Goal: Information Seeking & Learning: Check status

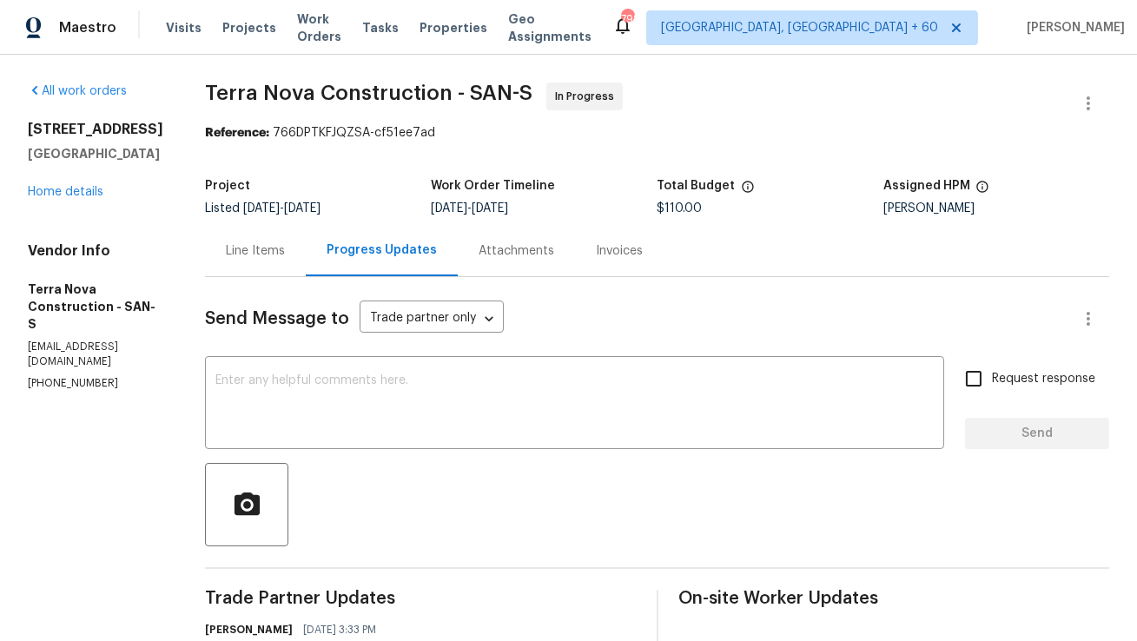
click at [289, 238] on div "Line Items" at bounding box center [255, 250] width 101 height 51
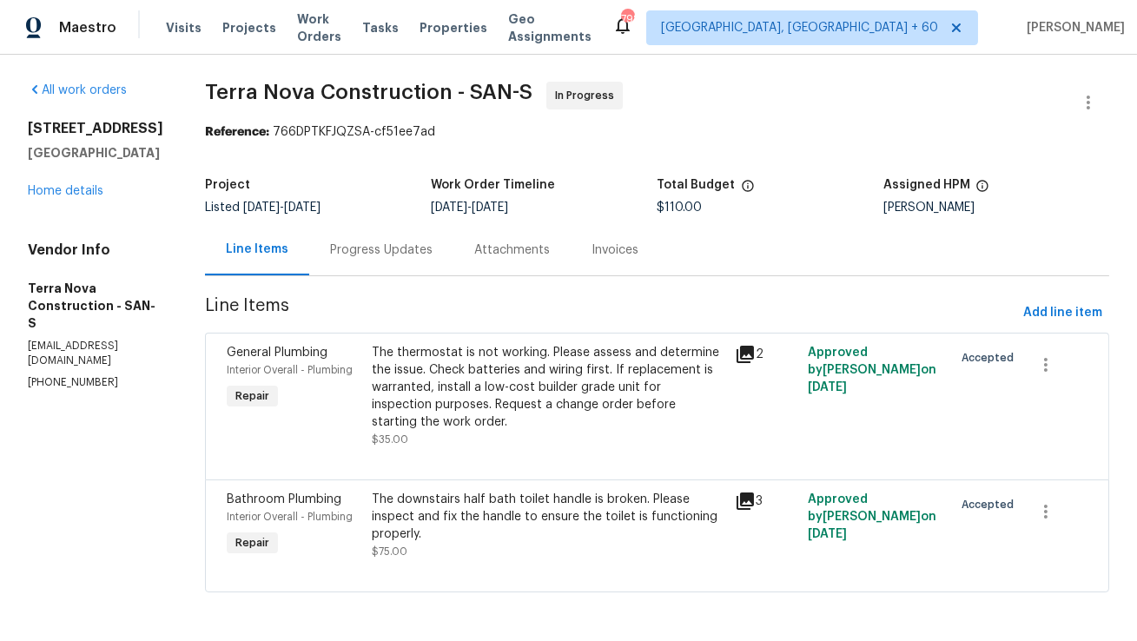
scroll to position [17, 0]
click at [473, 344] on div "The thermostat is not working. Please assess and determine the issue. Check bat…" at bounding box center [548, 387] width 353 height 87
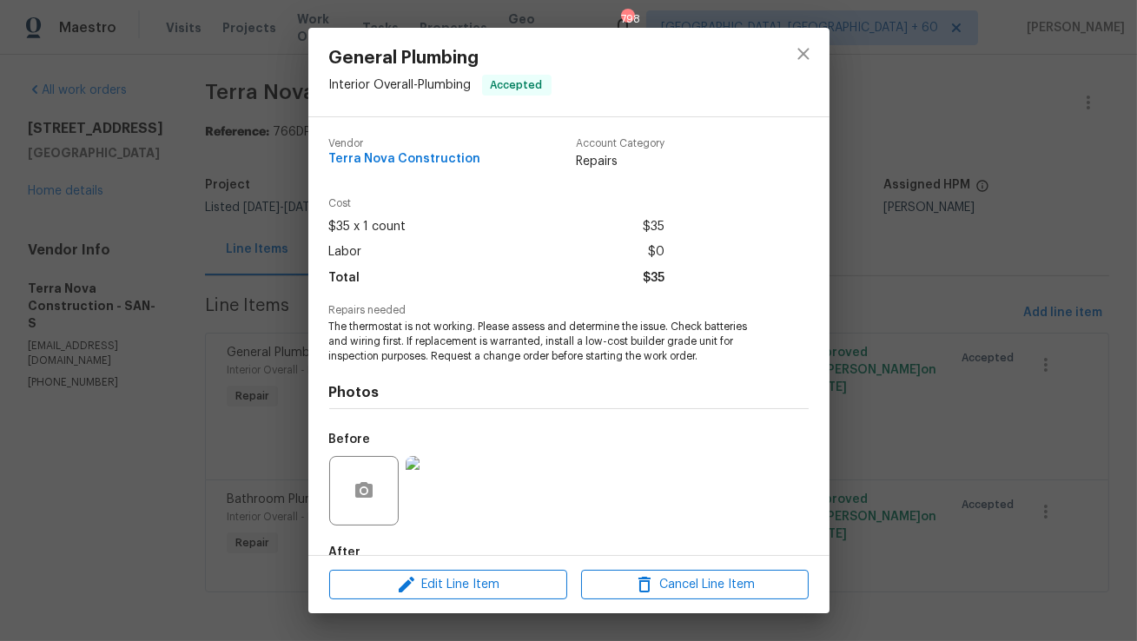
scroll to position [102, 0]
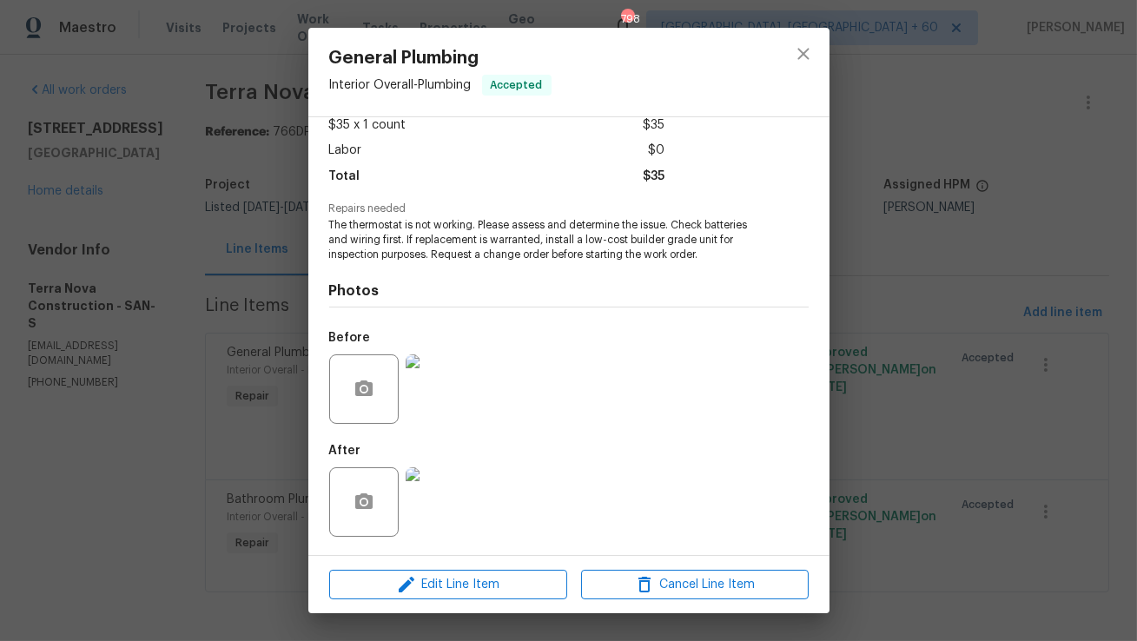
click at [429, 502] on img at bounding box center [440, 501] width 69 height 69
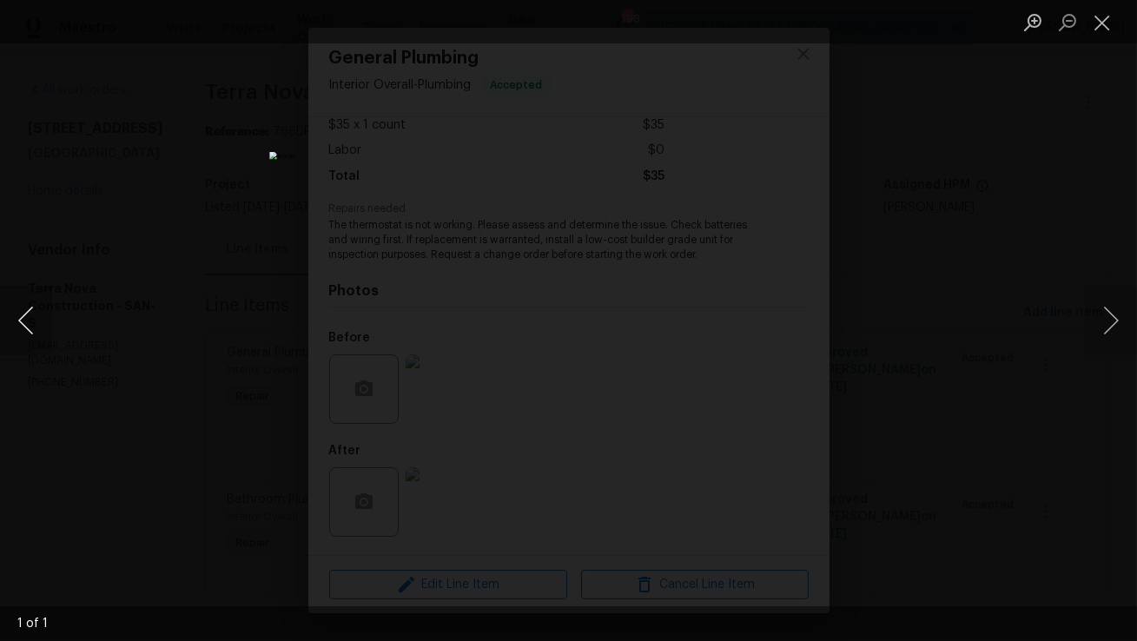
click at [26, 316] on button "Previous image" at bounding box center [26, 320] width 52 height 69
click at [1110, 25] on button "Close lightbox" at bounding box center [1102, 22] width 35 height 30
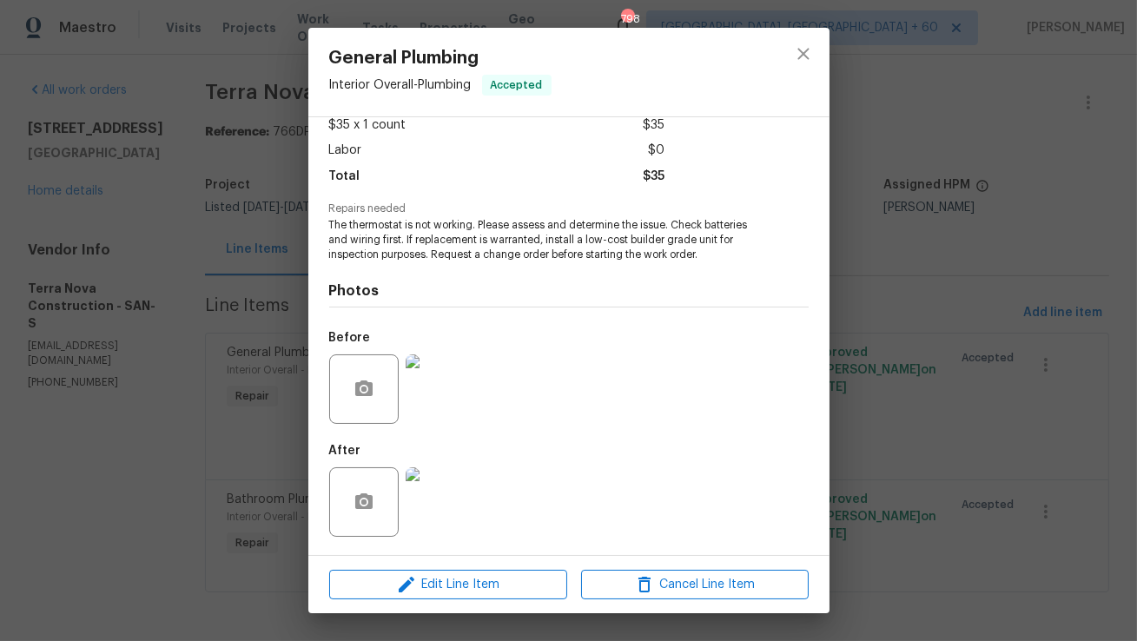
click at [452, 413] on img at bounding box center [440, 388] width 69 height 69
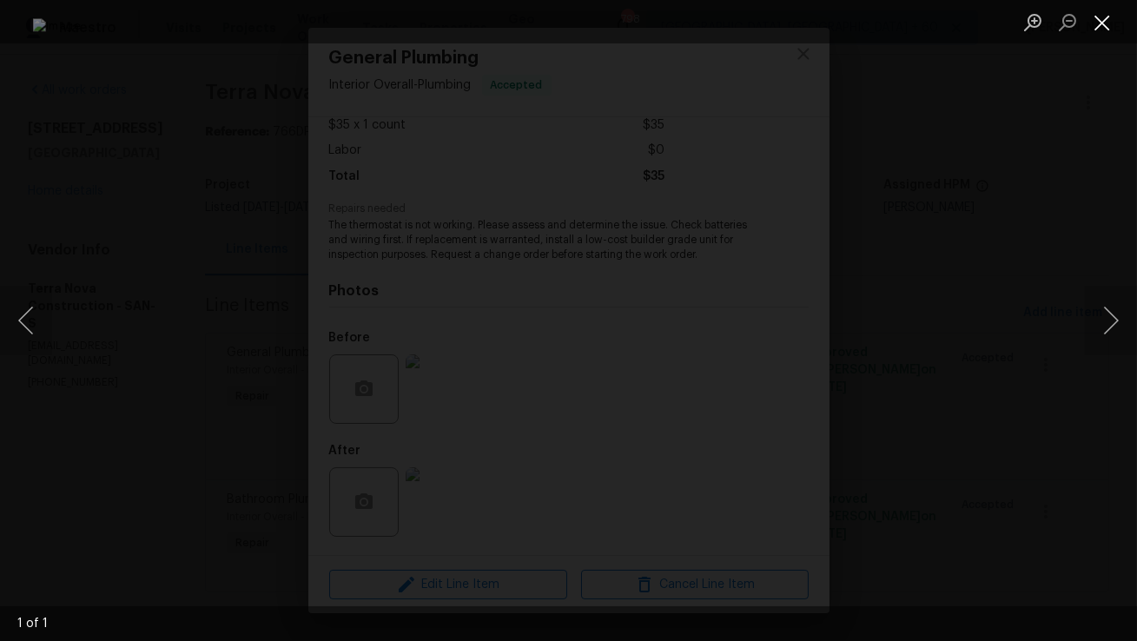
click at [1104, 20] on button "Close lightbox" at bounding box center [1102, 22] width 35 height 30
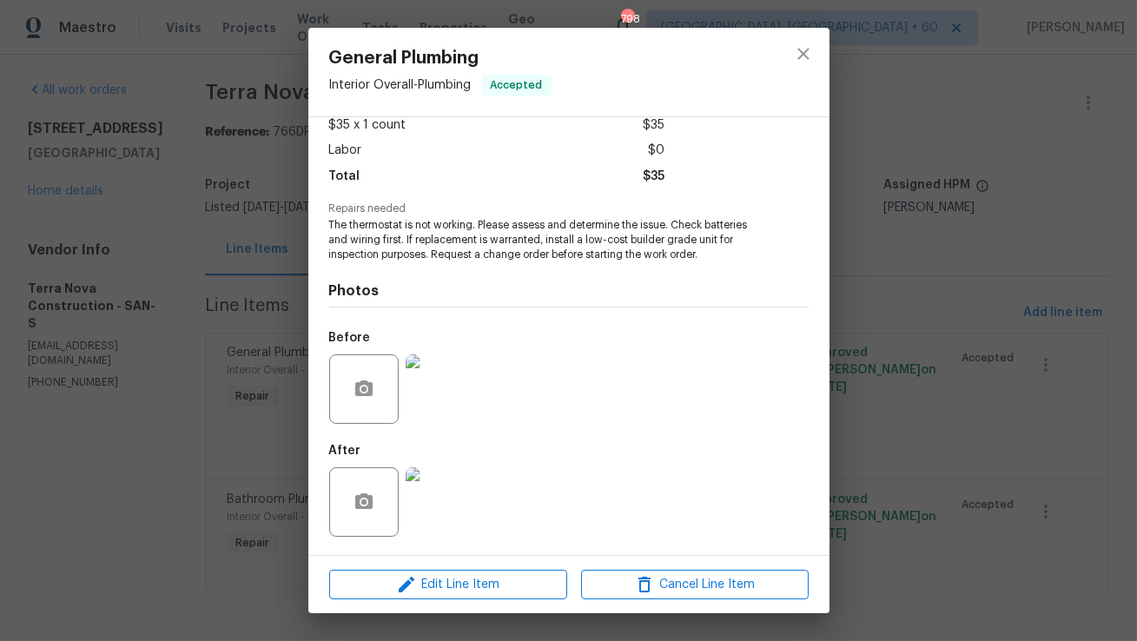
click at [450, 489] on img at bounding box center [440, 501] width 69 height 69
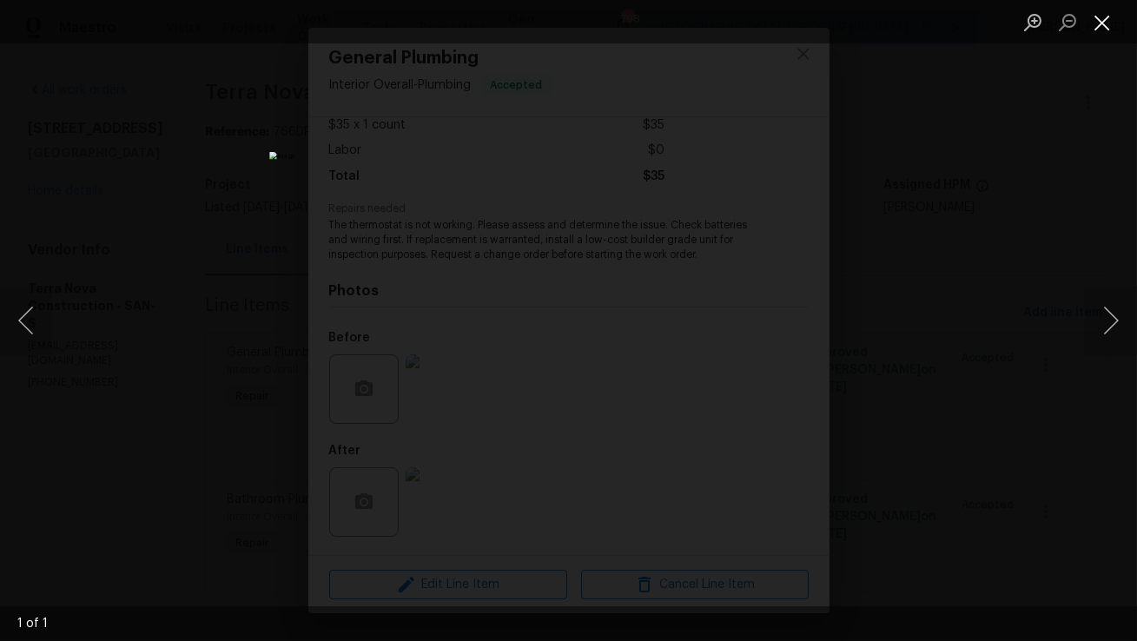
click at [1115, 24] on button "Close lightbox" at bounding box center [1102, 22] width 35 height 30
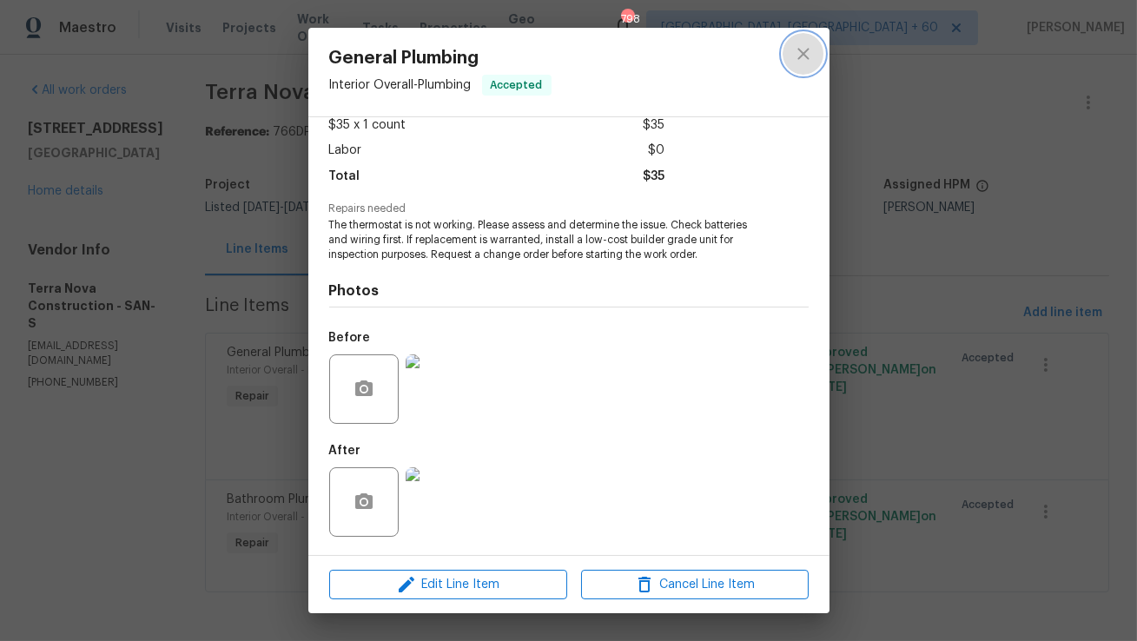
click at [795, 50] on icon "close" at bounding box center [803, 53] width 21 height 21
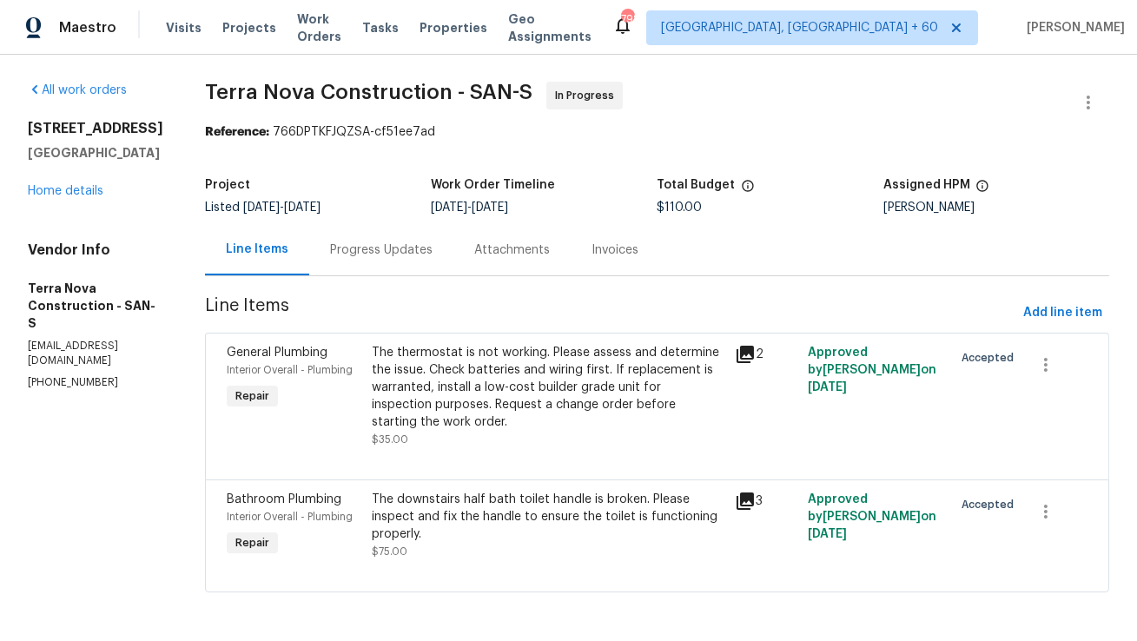
click at [441, 491] on div "The downstairs half bath toilet handle is broken. Please inspect and fix the ha…" at bounding box center [548, 517] width 353 height 52
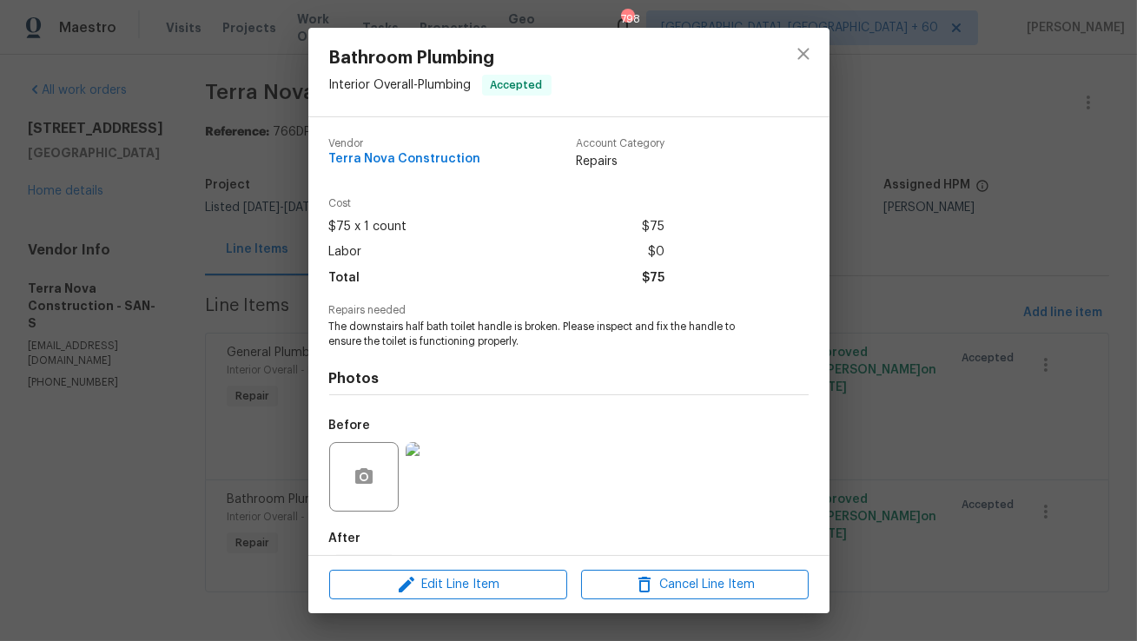
scroll to position [87, 0]
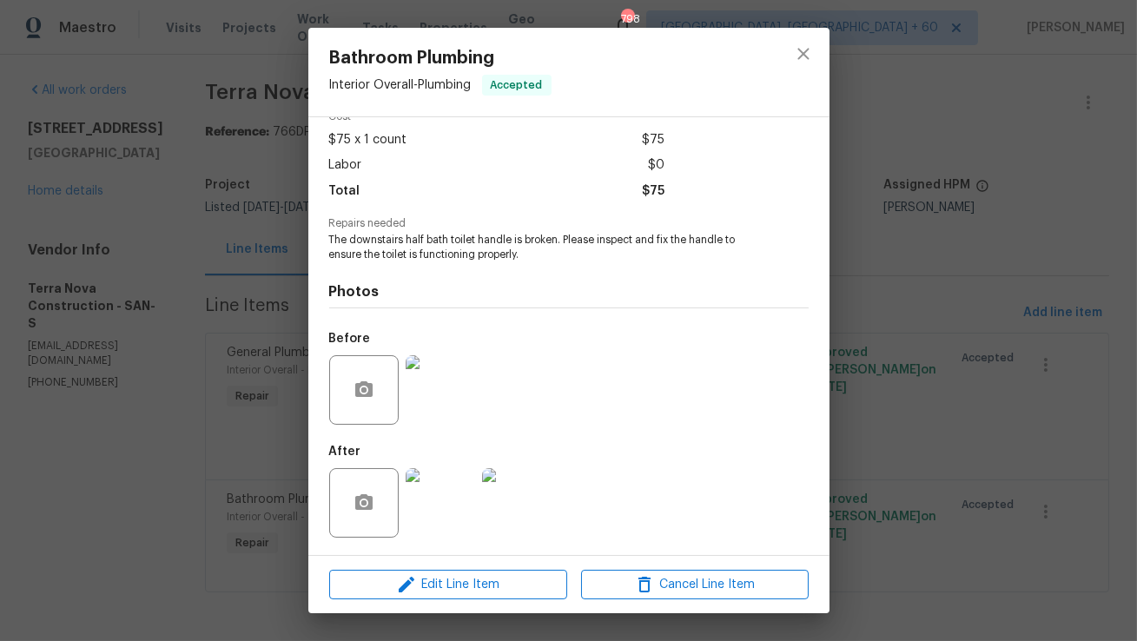
click at [440, 500] on img at bounding box center [440, 502] width 69 height 69
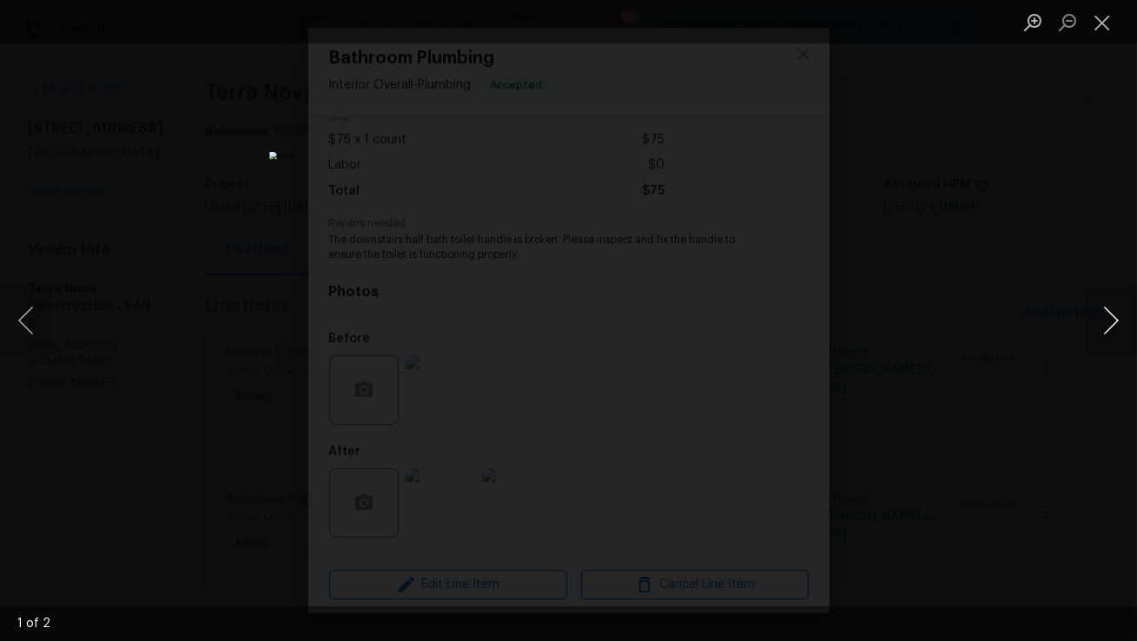
click at [1115, 318] on button "Next image" at bounding box center [1111, 320] width 52 height 69
click at [1101, 31] on button "Close lightbox" at bounding box center [1102, 22] width 35 height 30
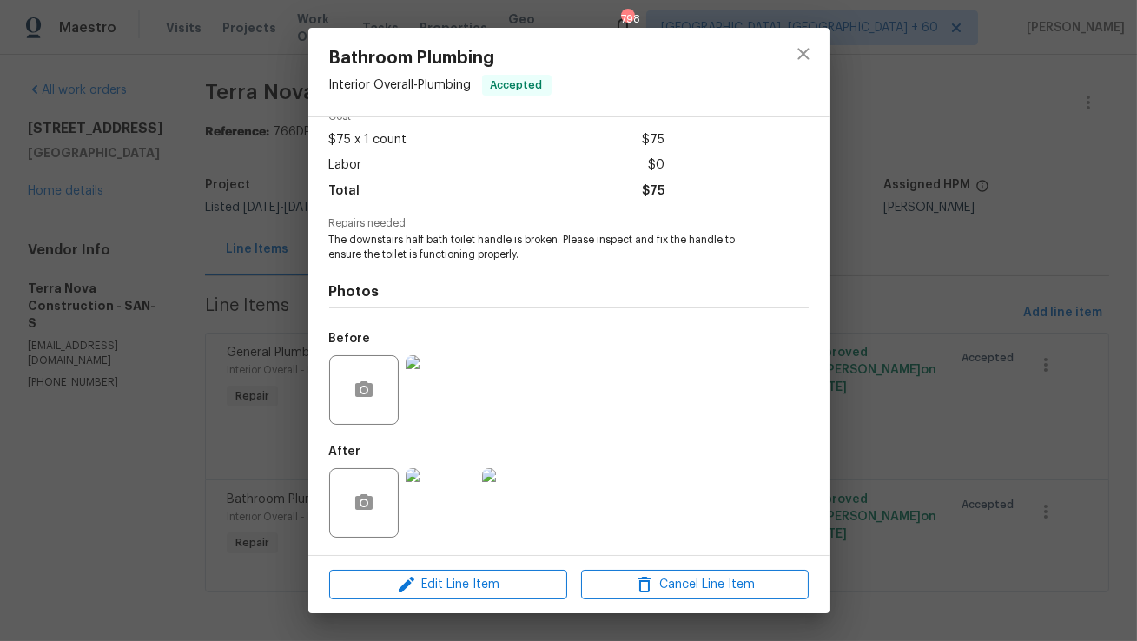
click at [453, 398] on img at bounding box center [440, 389] width 69 height 69
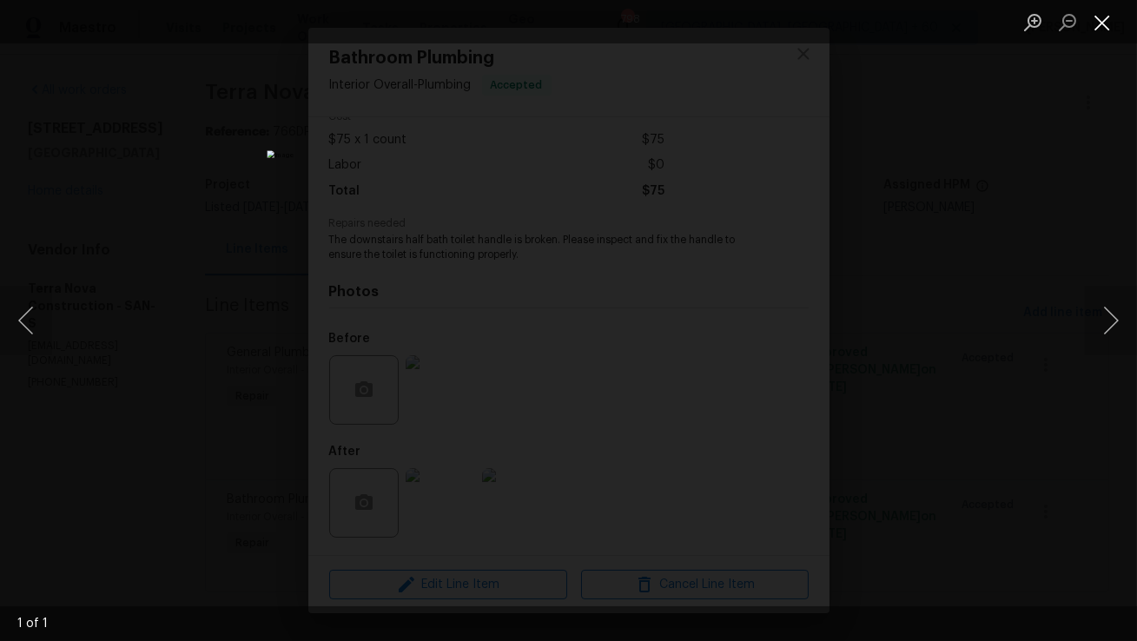
click at [1094, 12] on button "Close lightbox" at bounding box center [1102, 22] width 35 height 30
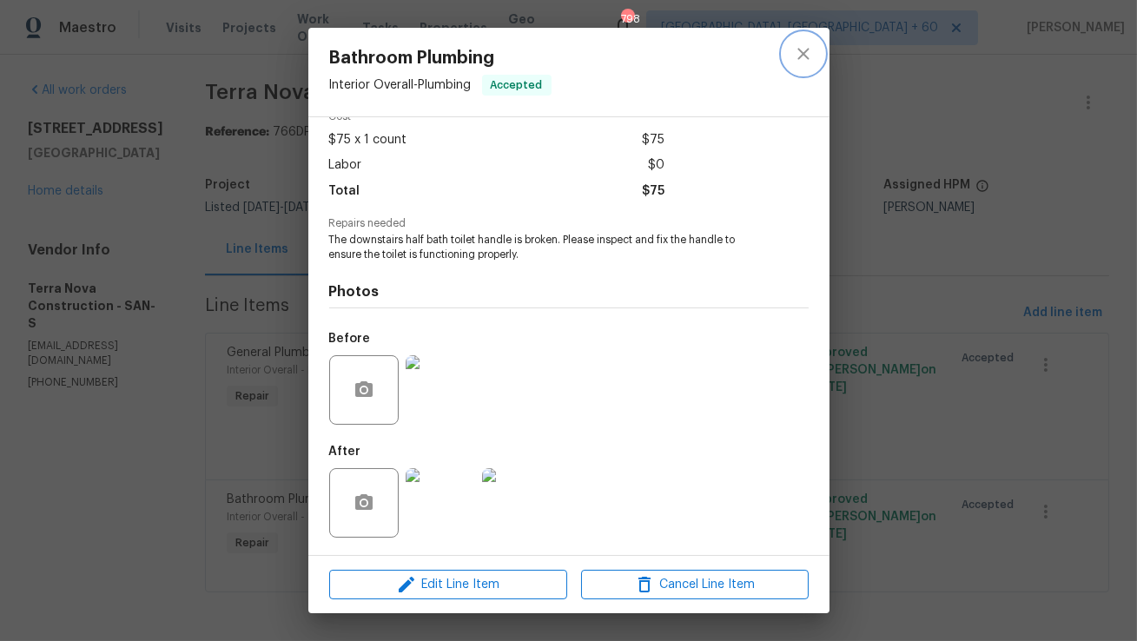
click at [821, 63] on button "close" at bounding box center [804, 54] width 42 height 42
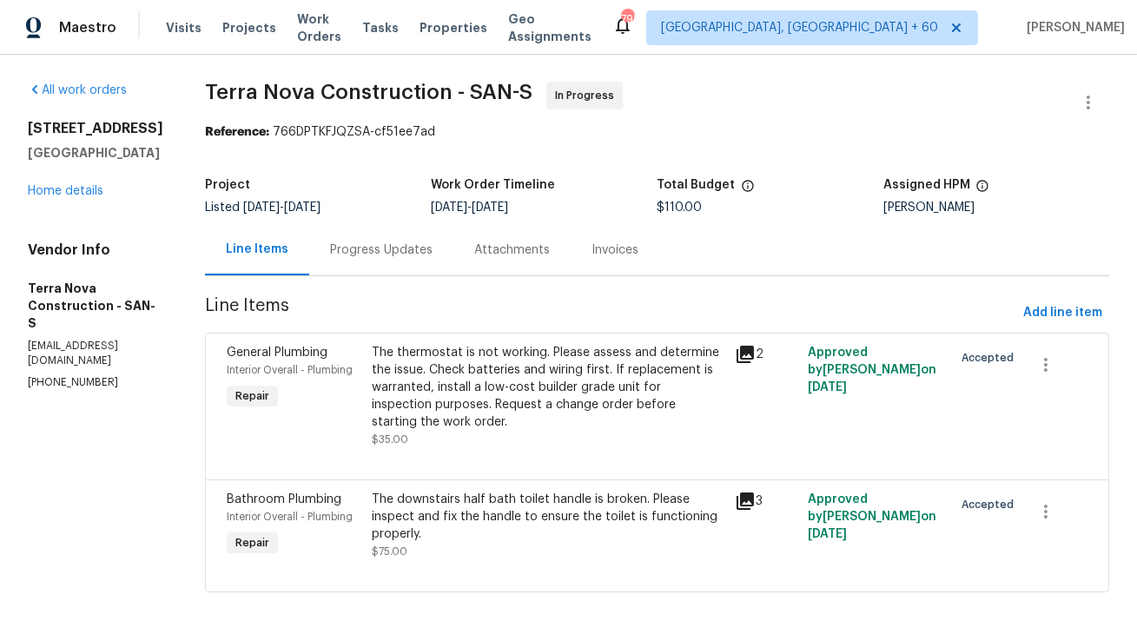
click at [453, 224] on div "Progress Updates" at bounding box center [381, 249] width 144 height 51
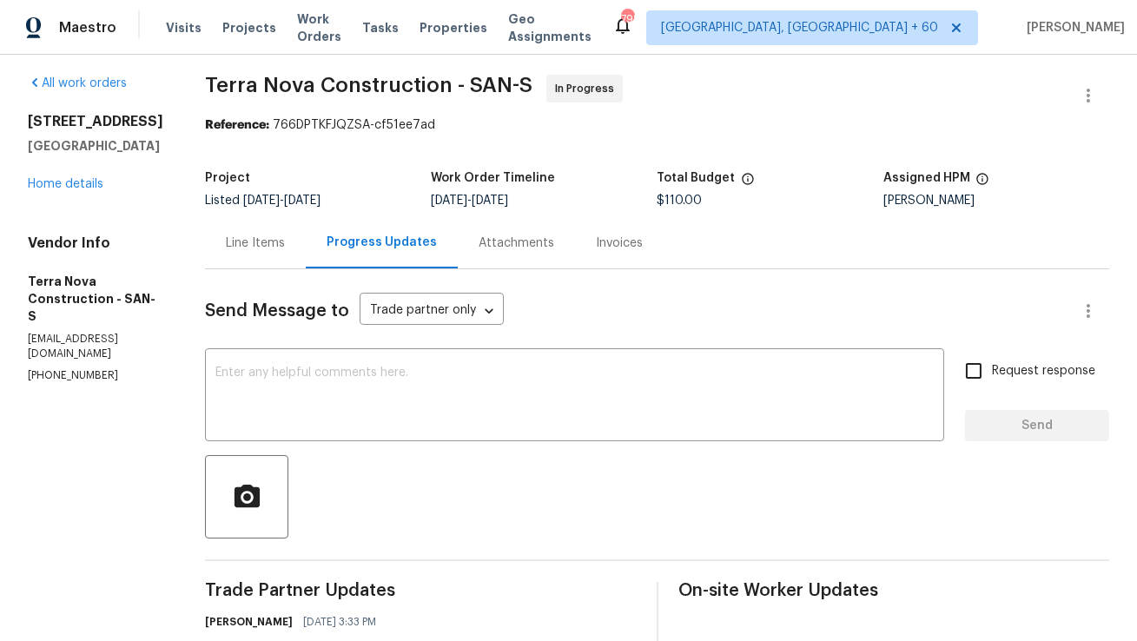
scroll to position [17, 0]
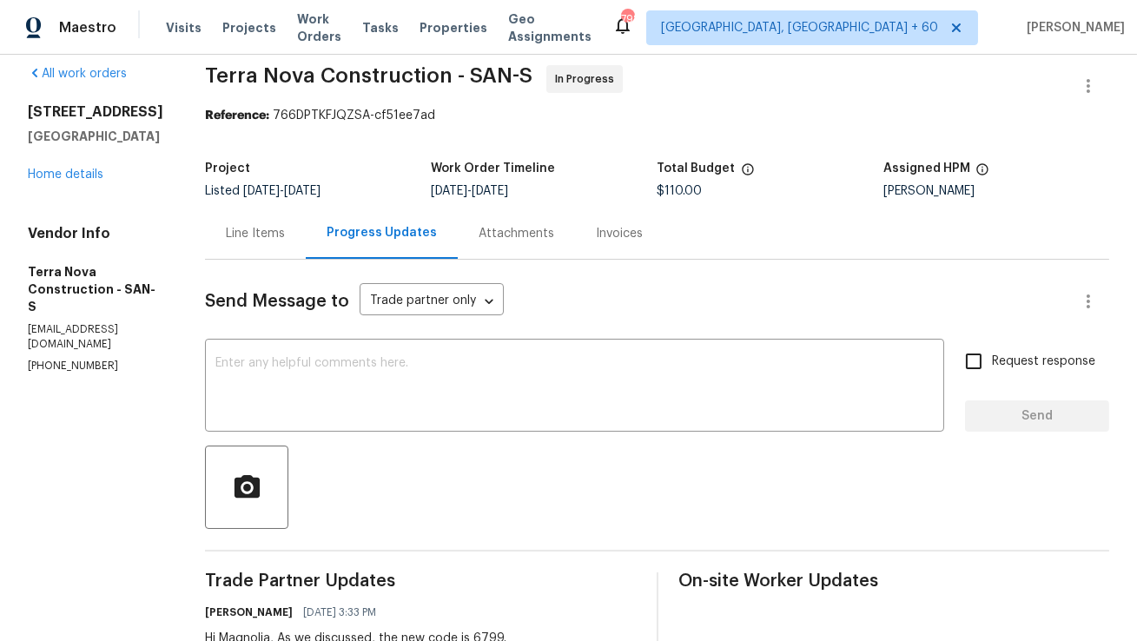
click at [281, 236] on div "Line Items" at bounding box center [255, 233] width 59 height 17
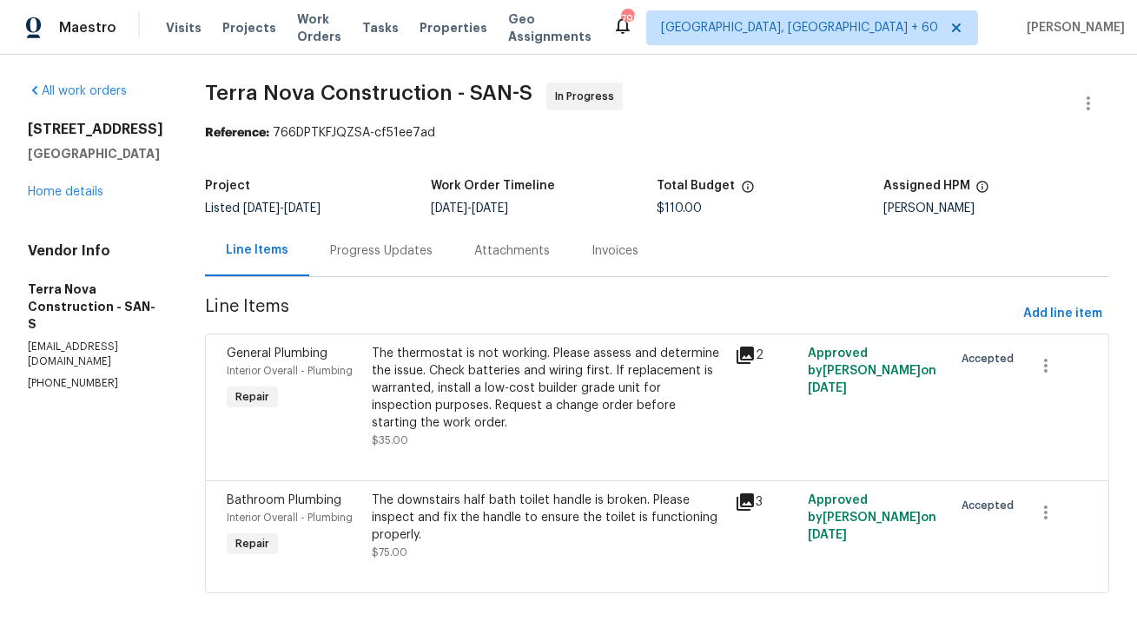
scroll to position [18, 0]
click at [617, 380] on div "The thermostat is not working. Please assess and determine the issue. Check bat…" at bounding box center [548, 387] width 353 height 87
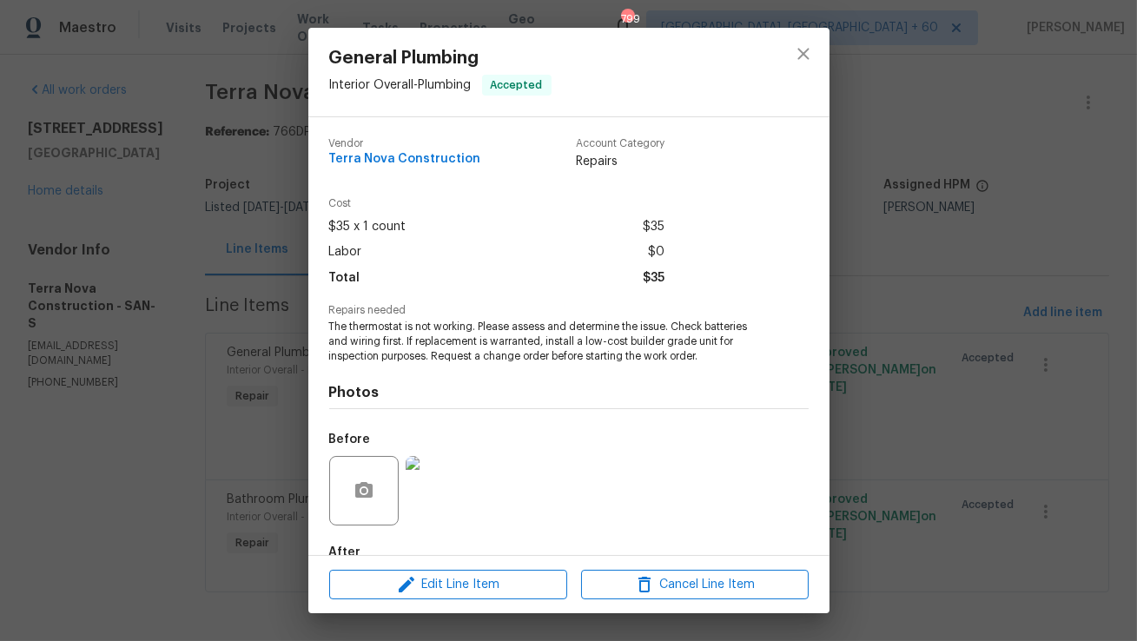
scroll to position [102, 0]
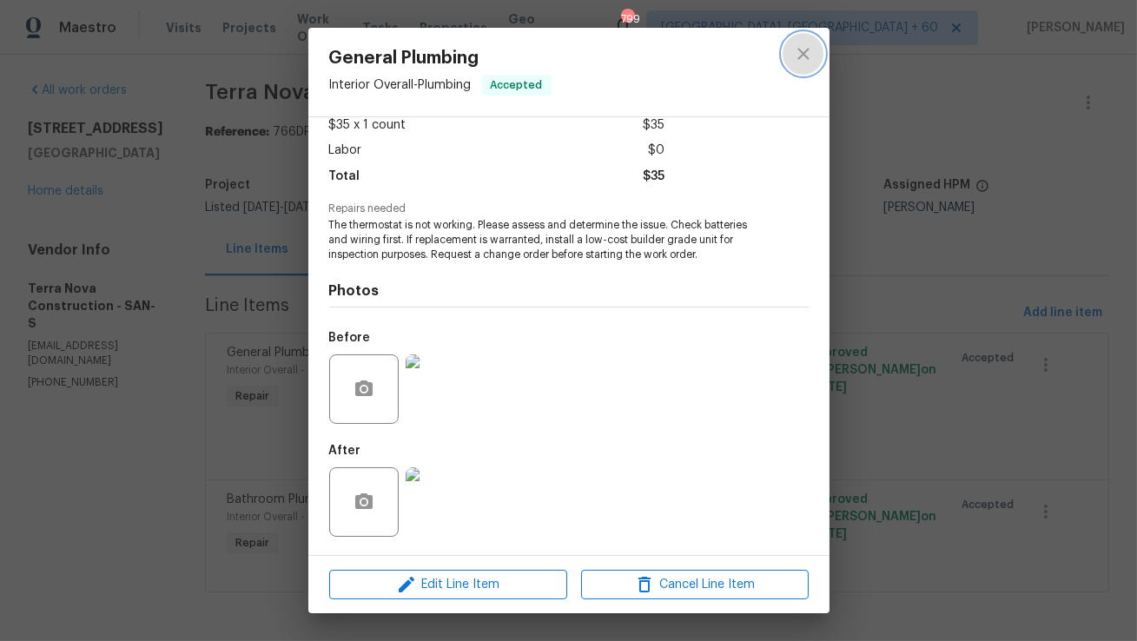
click at [803, 53] on icon "close" at bounding box center [802, 53] width 11 height 11
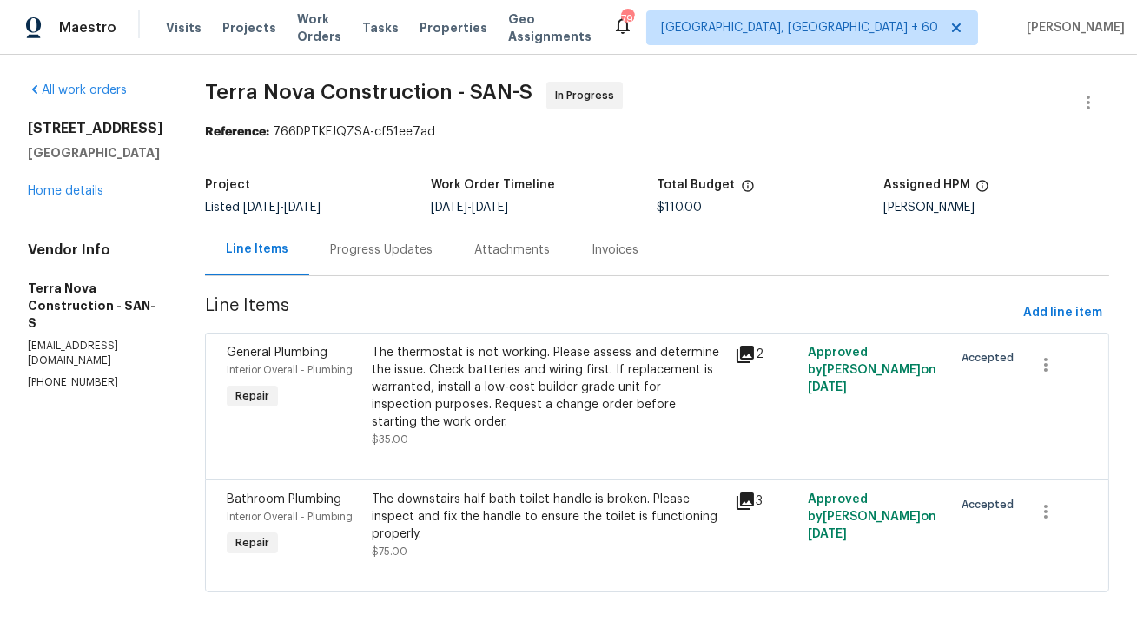
click at [515, 501] on div "The downstairs half bath toilet handle is broken. Please inspect and fix the ha…" at bounding box center [548, 517] width 353 height 52
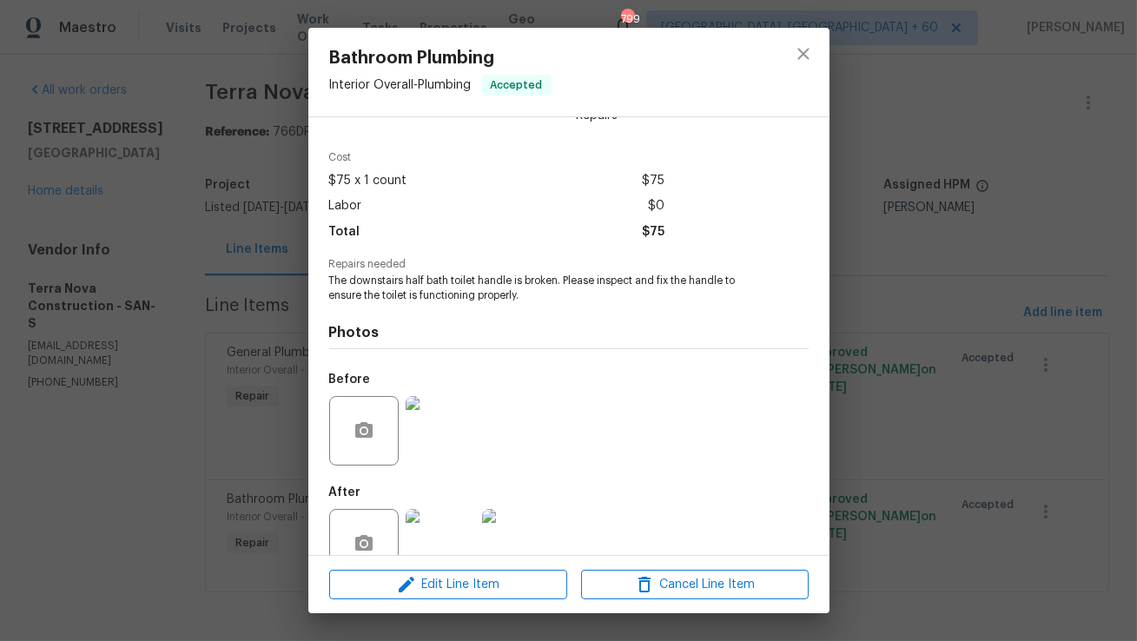
scroll to position [87, 0]
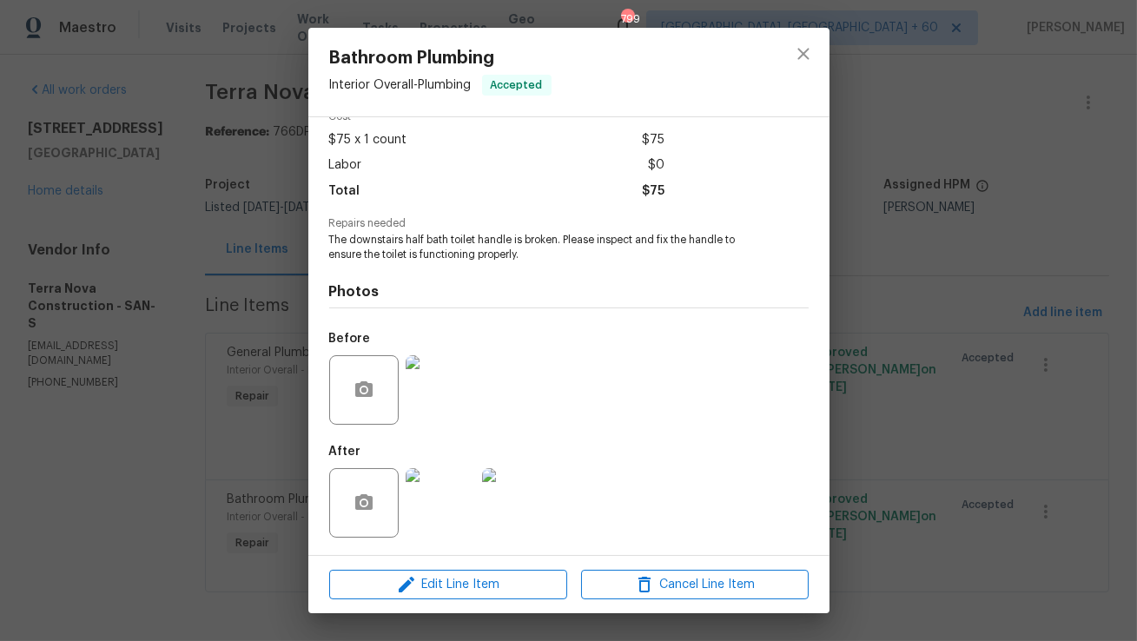
click at [431, 512] on img at bounding box center [440, 502] width 69 height 69
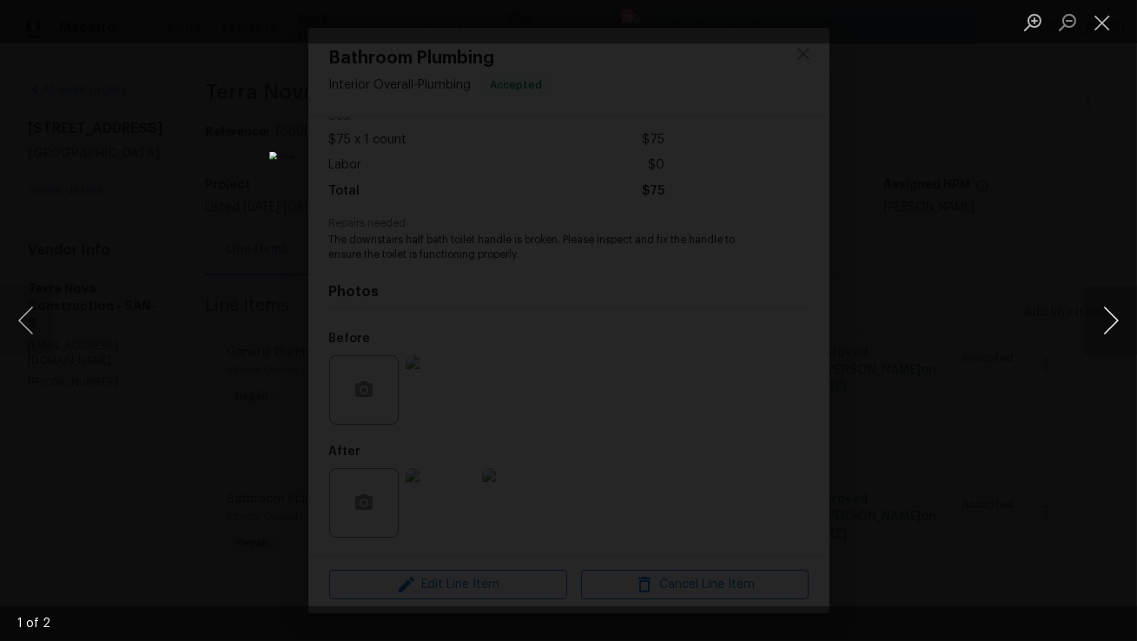
click at [1103, 311] on button "Next image" at bounding box center [1111, 320] width 52 height 69
click at [1107, 27] on button "Close lightbox" at bounding box center [1102, 22] width 35 height 30
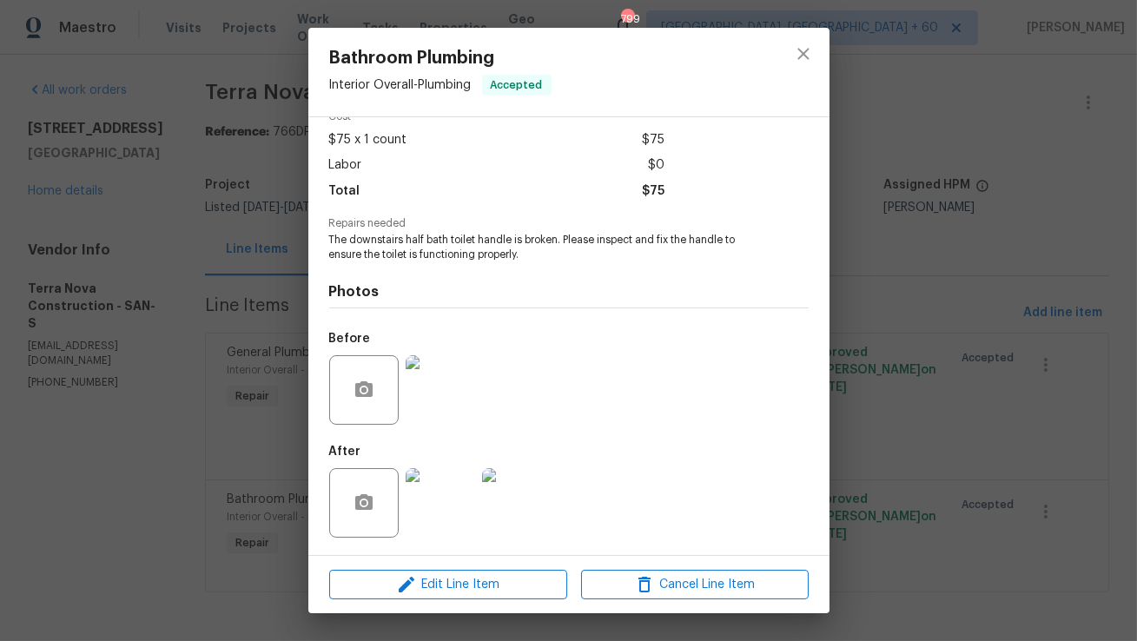
click at [468, 391] on img at bounding box center [440, 389] width 69 height 69
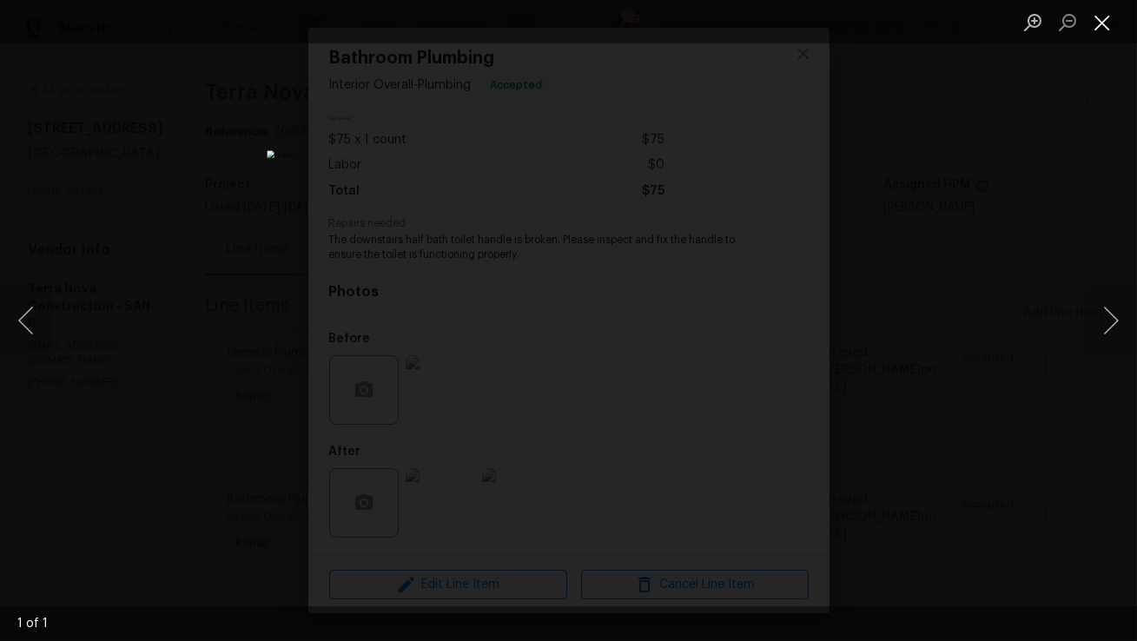
click at [1094, 29] on button "Close lightbox" at bounding box center [1102, 22] width 35 height 30
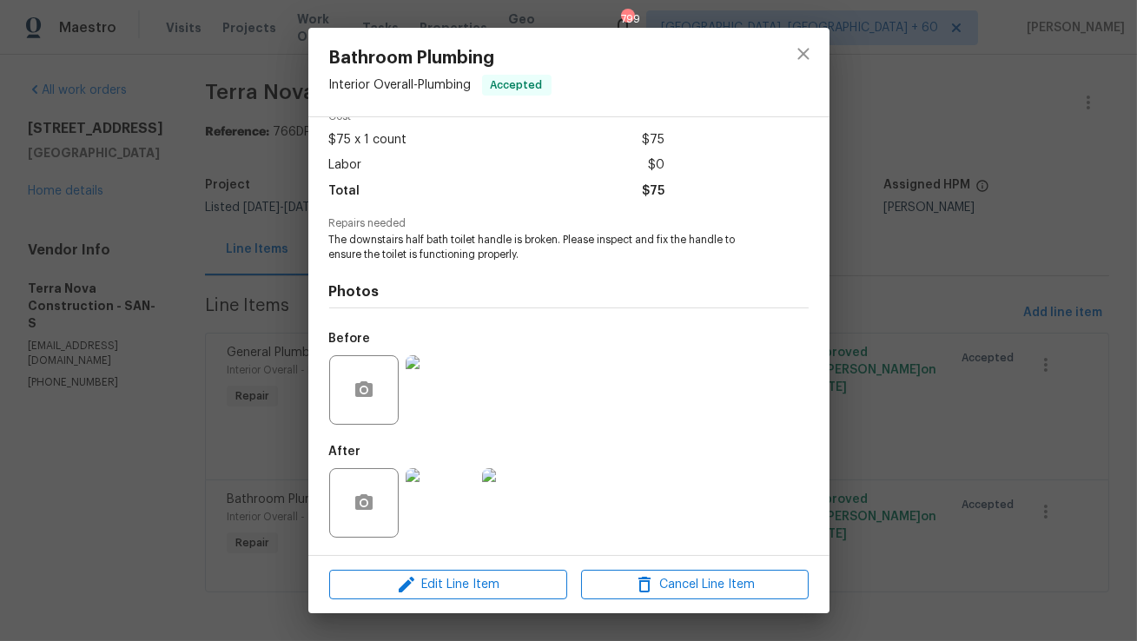
click at [454, 496] on img at bounding box center [440, 502] width 69 height 69
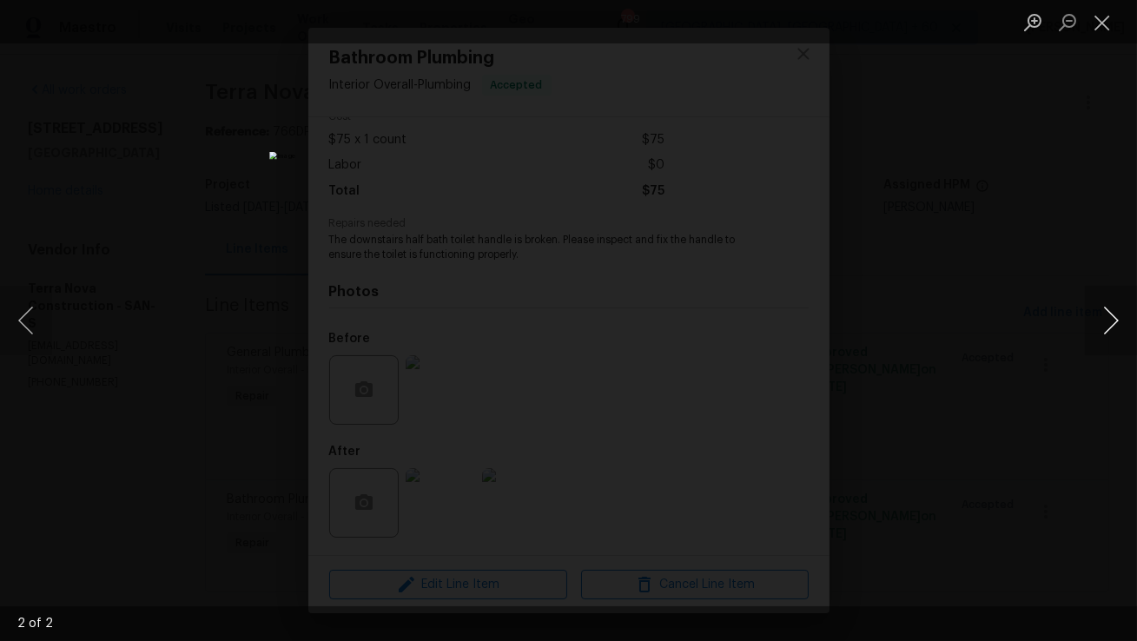
click at [1110, 309] on button "Next image" at bounding box center [1111, 320] width 52 height 69
click at [1108, 26] on button "Close lightbox" at bounding box center [1102, 22] width 35 height 30
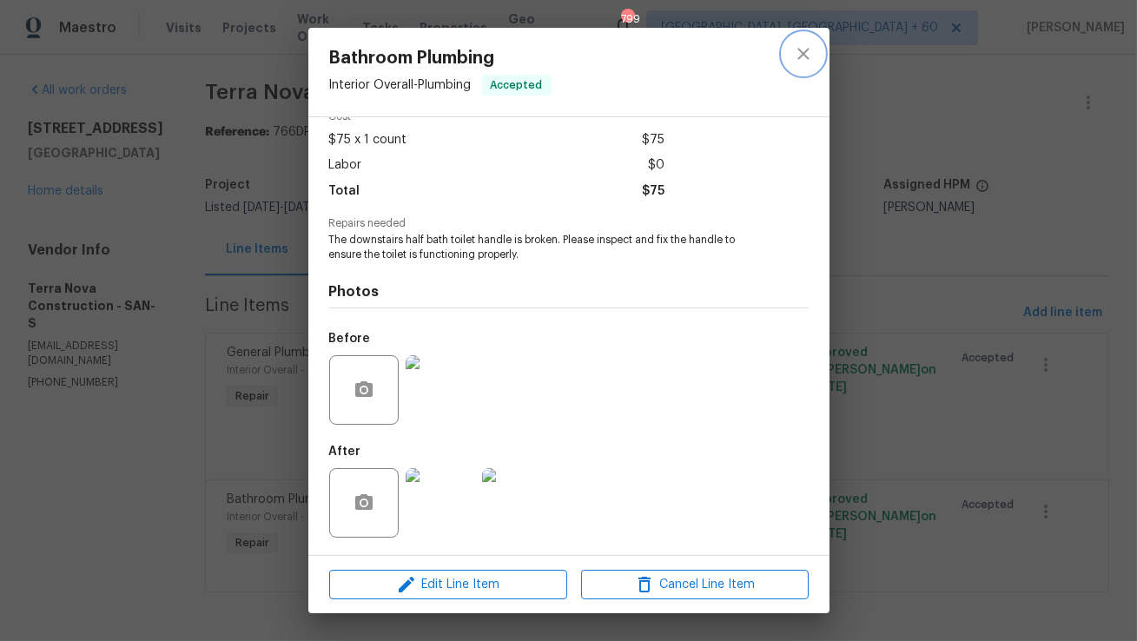
click at [798, 62] on icon "close" at bounding box center [803, 53] width 21 height 21
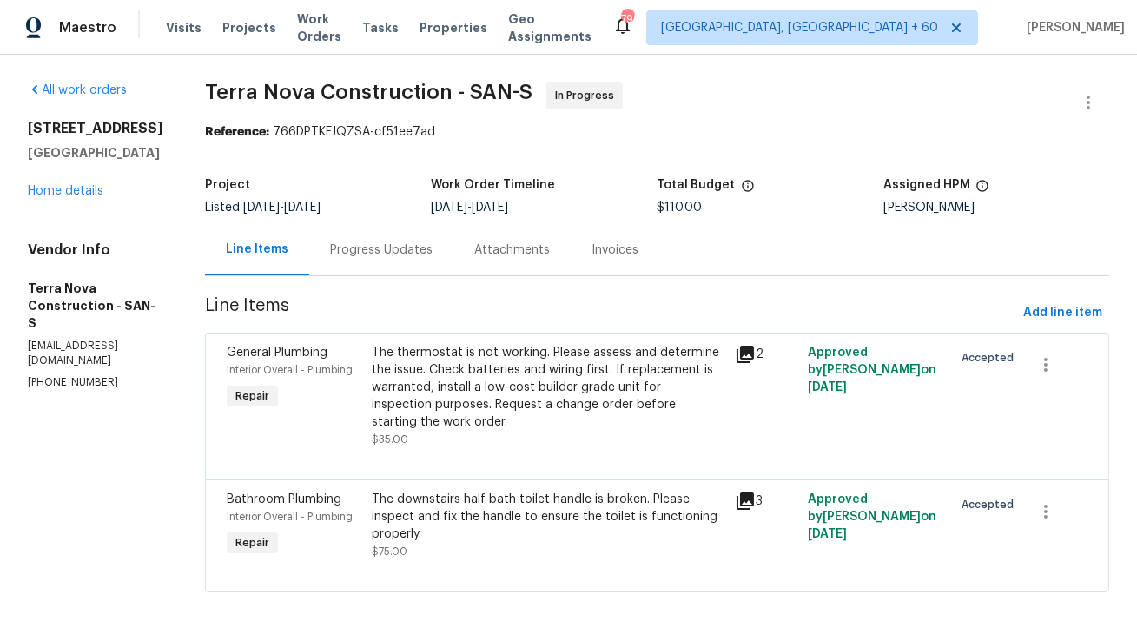
click at [406, 248] on div "Progress Updates" at bounding box center [381, 249] width 144 height 51
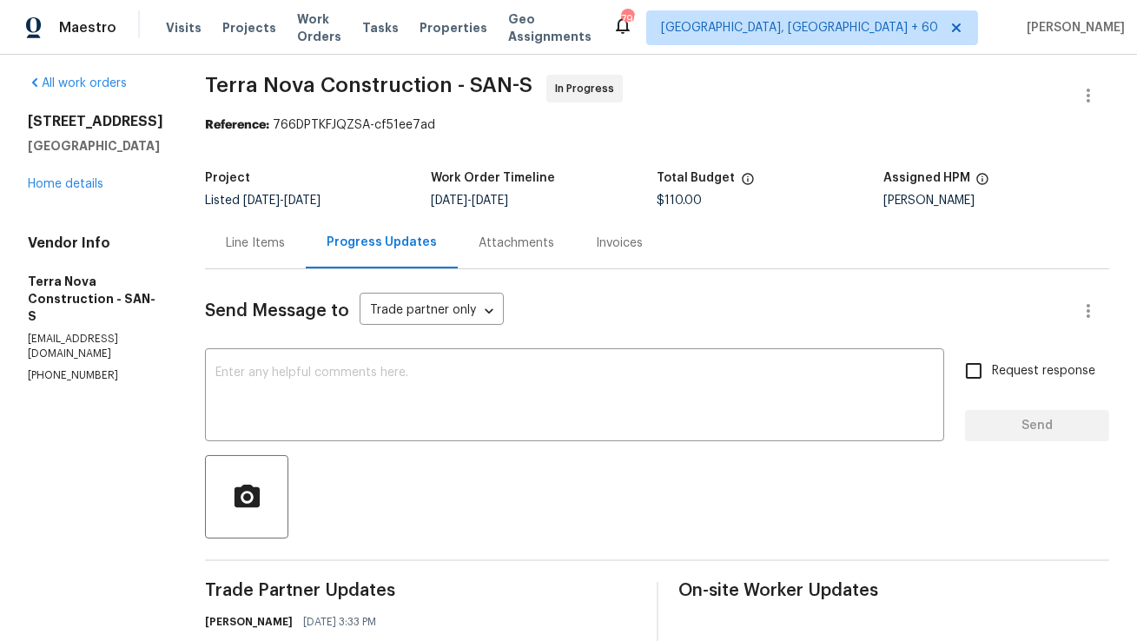
scroll to position [18, 0]
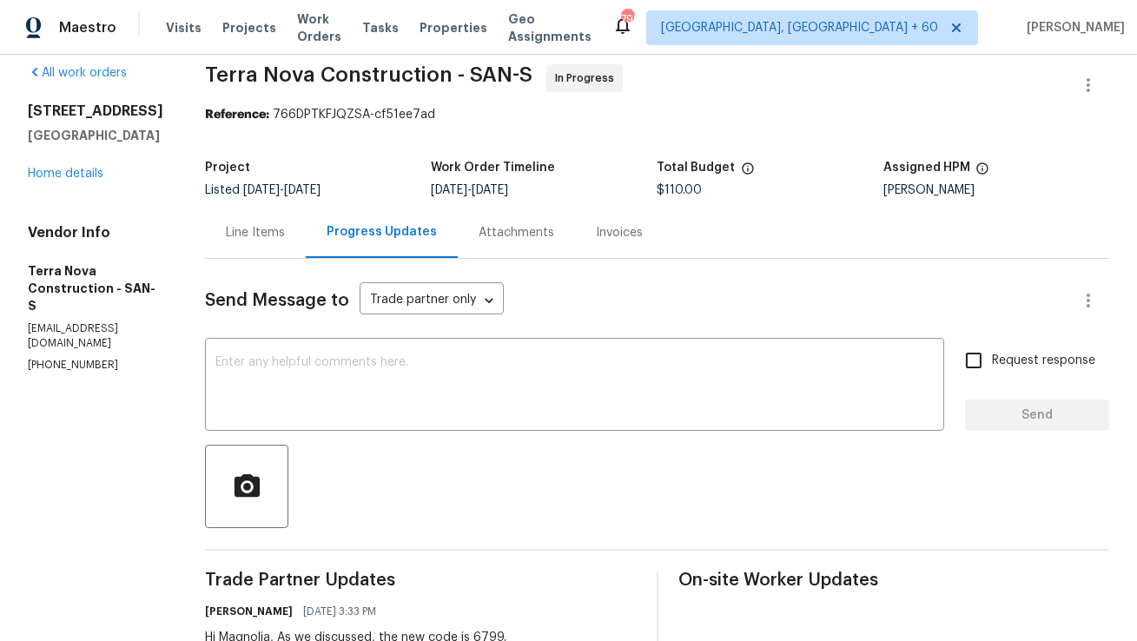
click at [301, 222] on div "Line Items" at bounding box center [255, 232] width 101 height 51
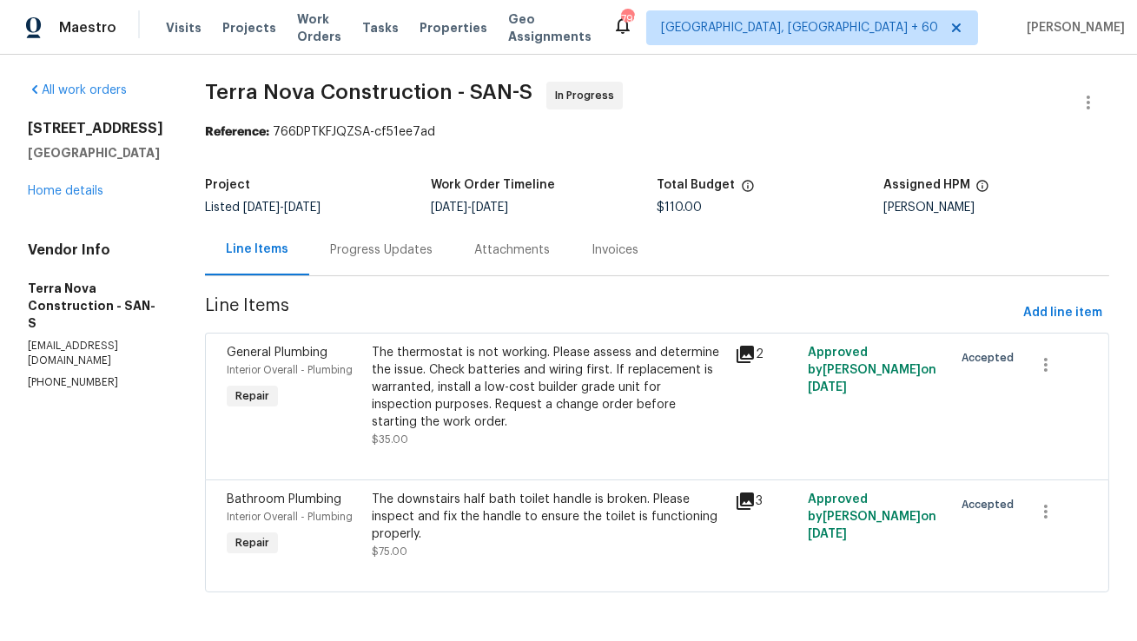
click at [433, 247] on div "Progress Updates" at bounding box center [381, 249] width 144 height 51
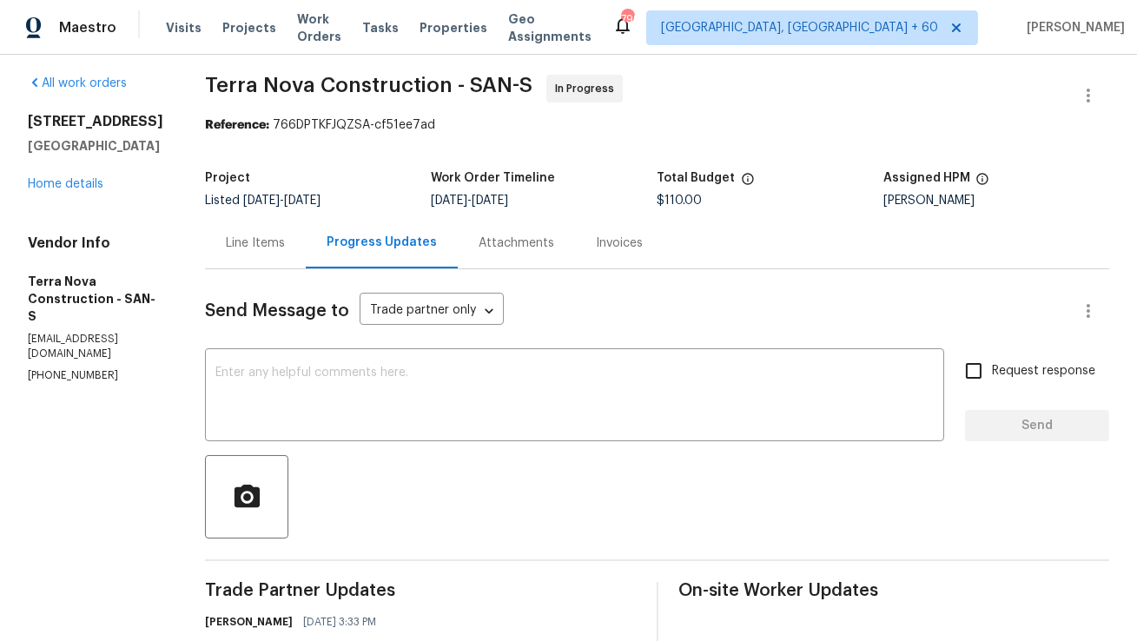
scroll to position [18, 0]
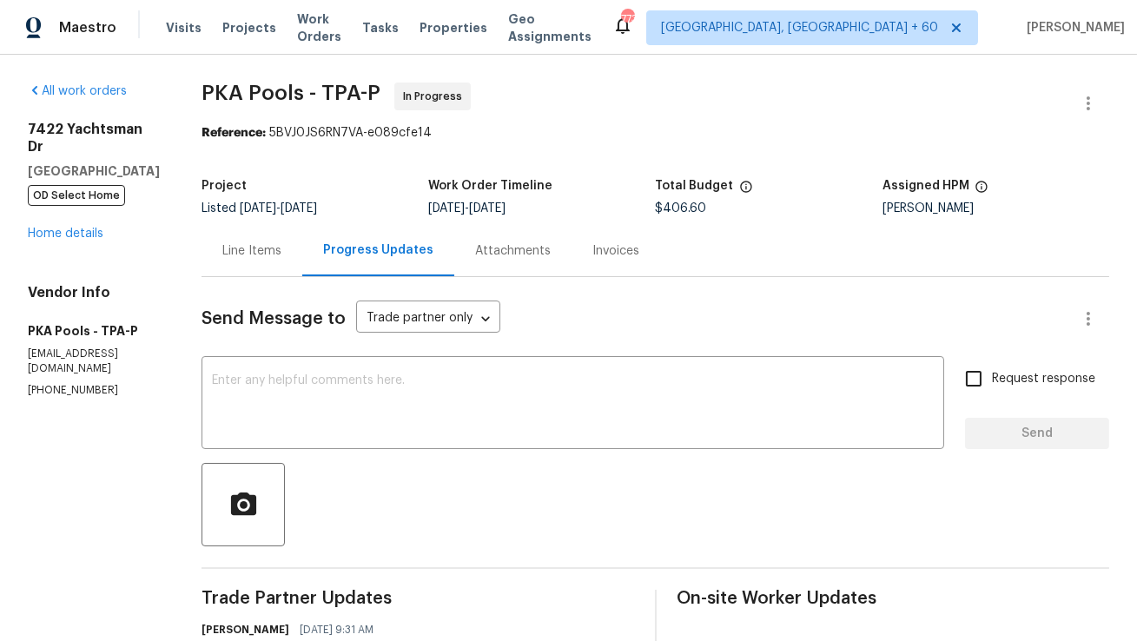
click at [222, 256] on div "Line Items" at bounding box center [251, 250] width 59 height 17
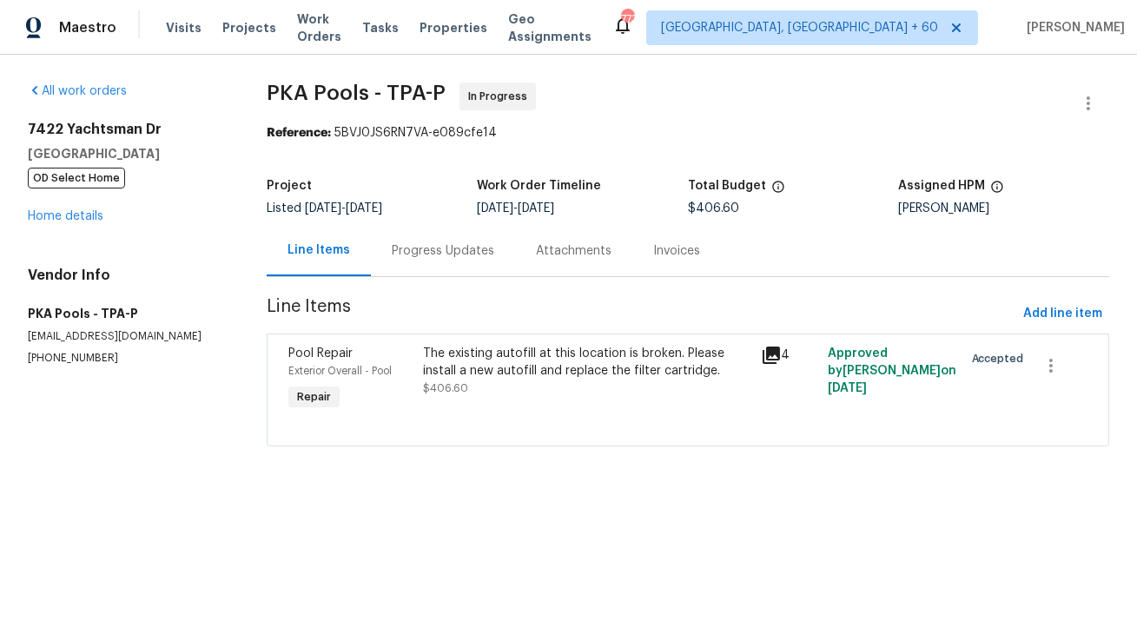
click at [466, 364] on div "The existing autofill at this location is broken. Please install a new autofill…" at bounding box center [586, 362] width 327 height 35
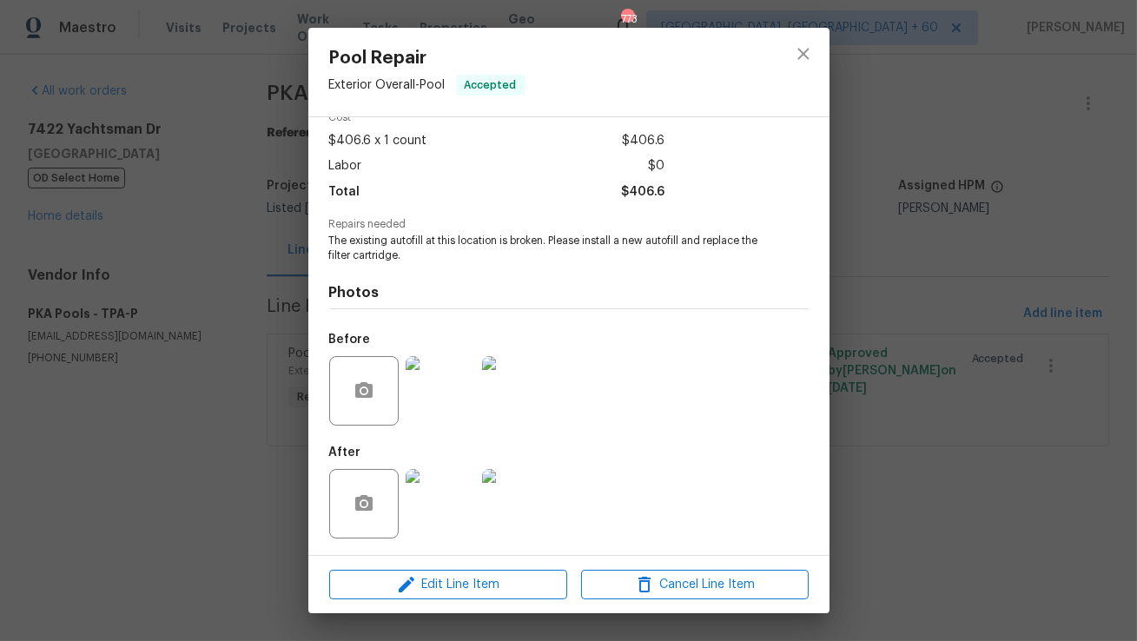
scroll to position [87, 0]
click at [808, 61] on icon "close" at bounding box center [803, 53] width 21 height 21
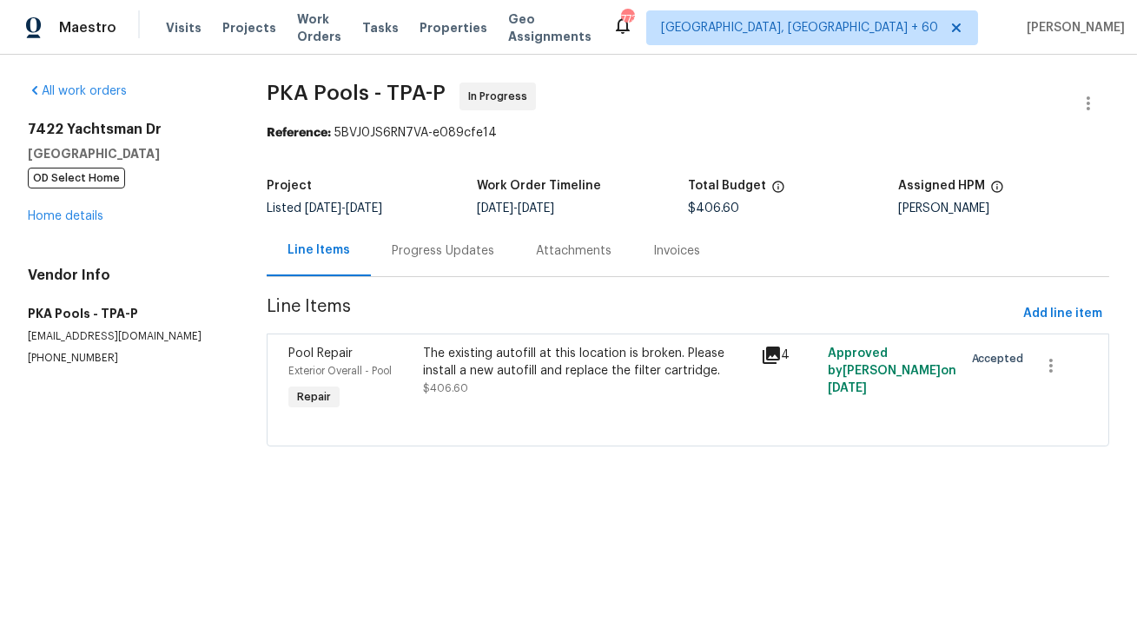
click at [451, 251] on div "Progress Updates" at bounding box center [443, 250] width 102 height 17
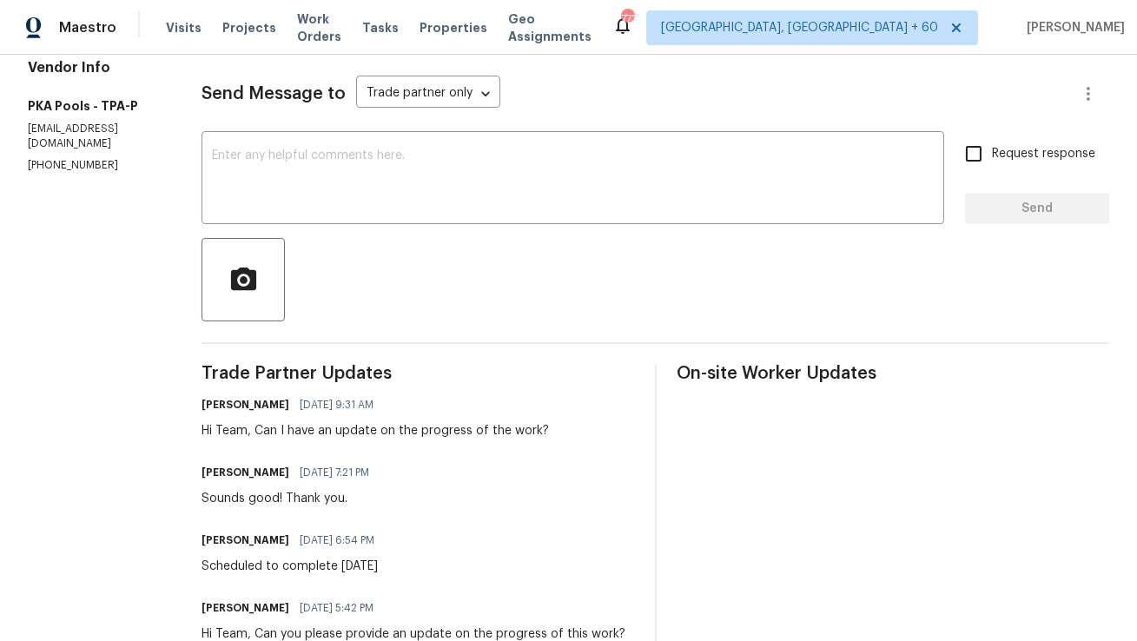
scroll to position [228, 0]
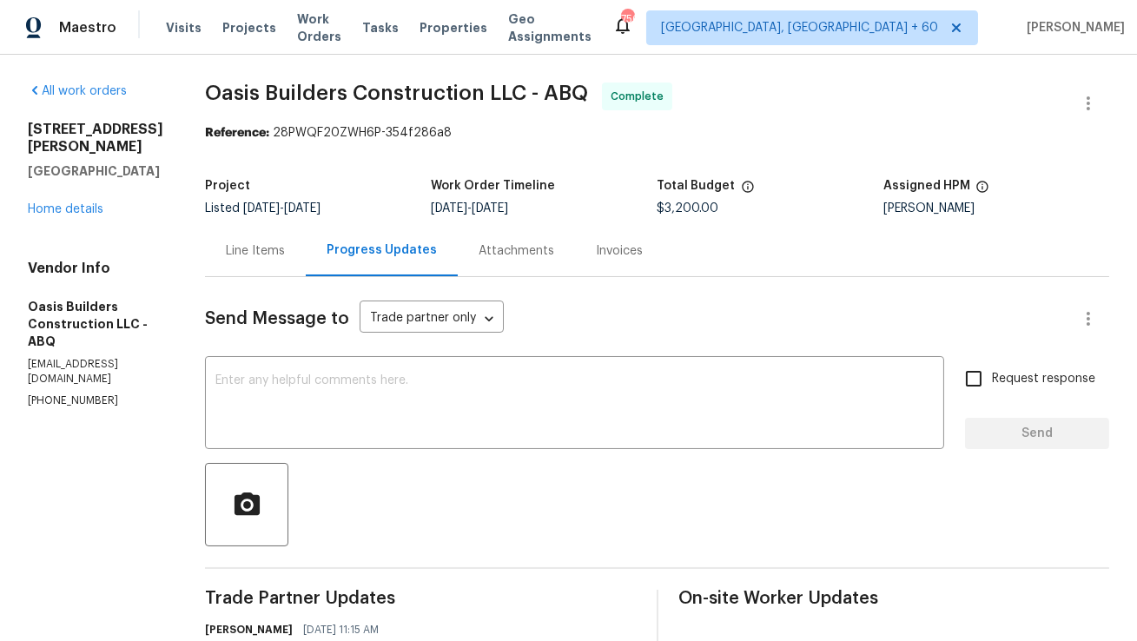
click at [271, 252] on div "Line Items" at bounding box center [255, 250] width 59 height 17
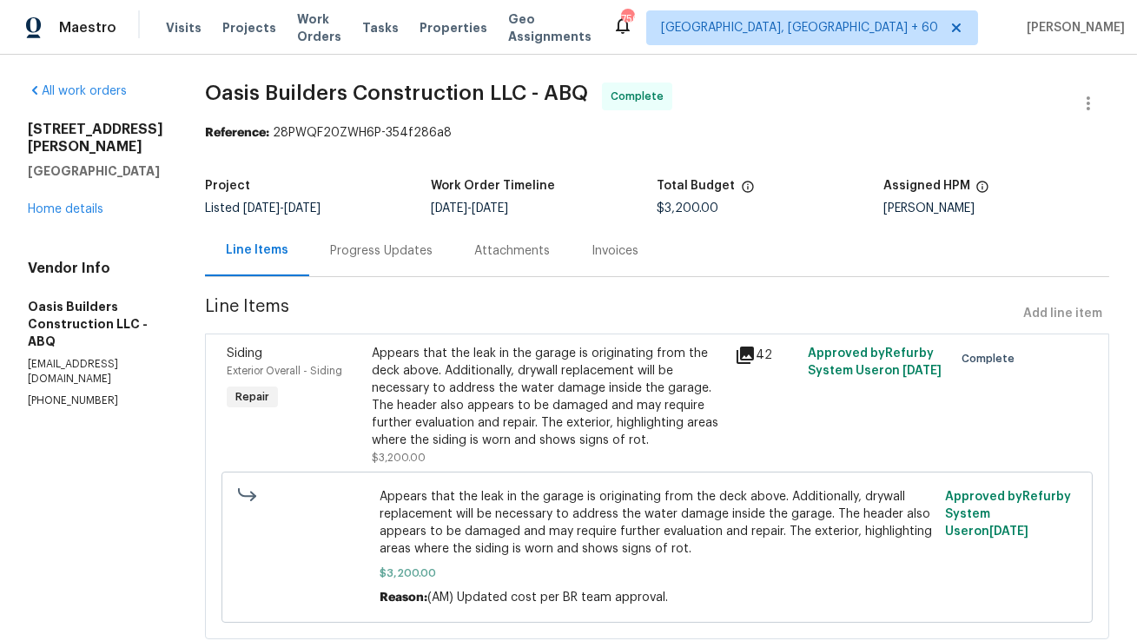
click at [420, 250] on div "Progress Updates" at bounding box center [381, 250] width 102 height 17
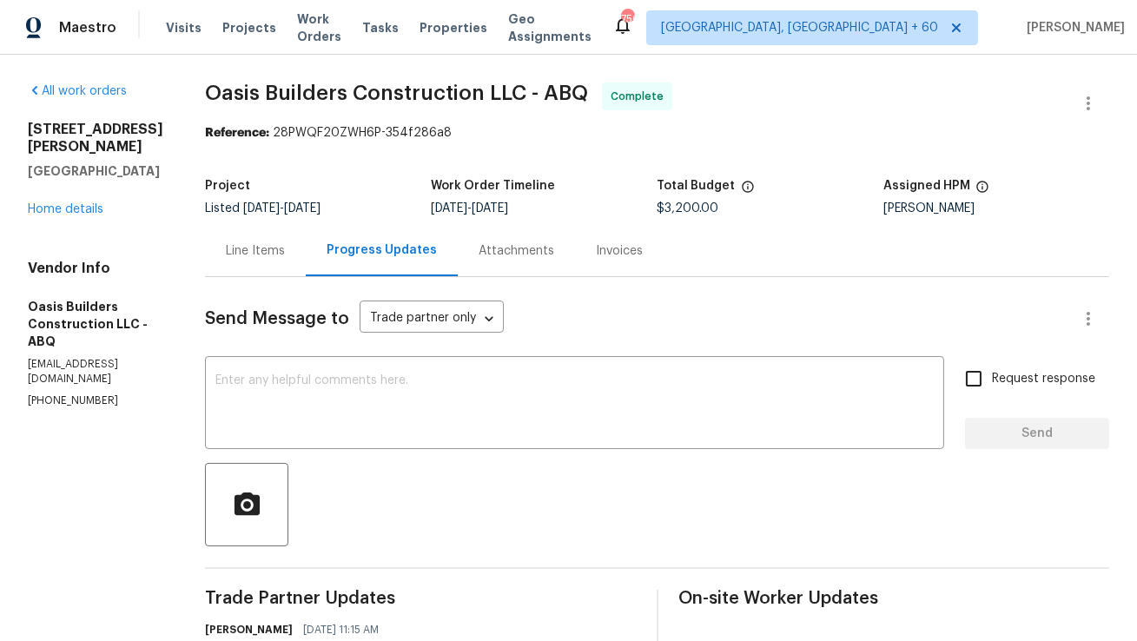
click at [282, 261] on div "Line Items" at bounding box center [255, 250] width 101 height 51
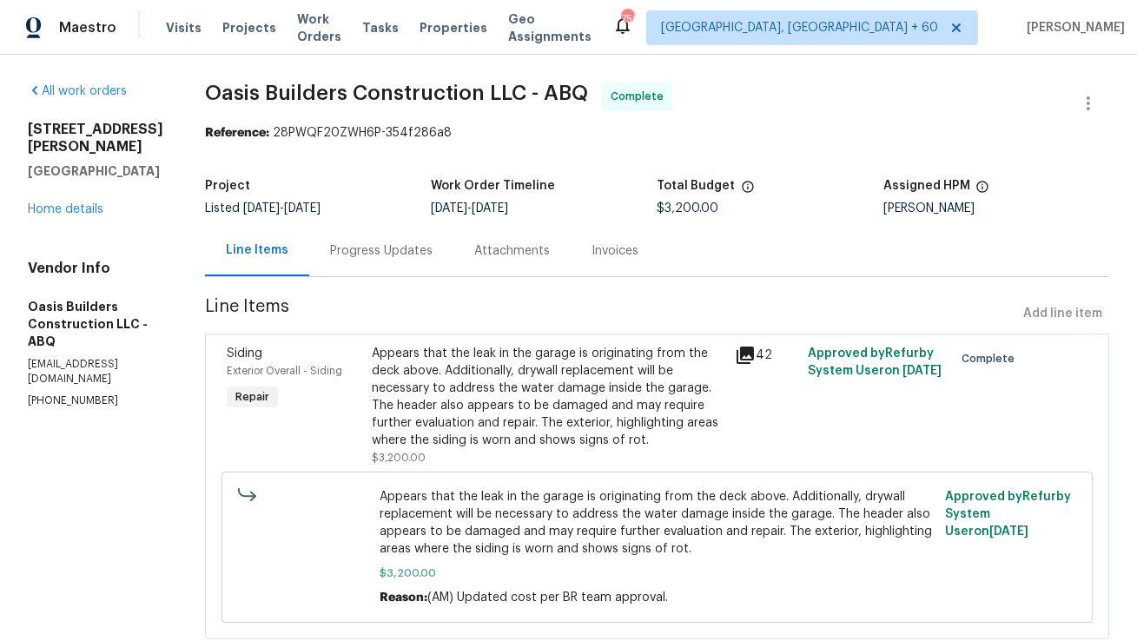
click at [496, 423] on div "Appears that the leak in the garage is originating from the deck above. Additio…" at bounding box center [548, 397] width 353 height 104
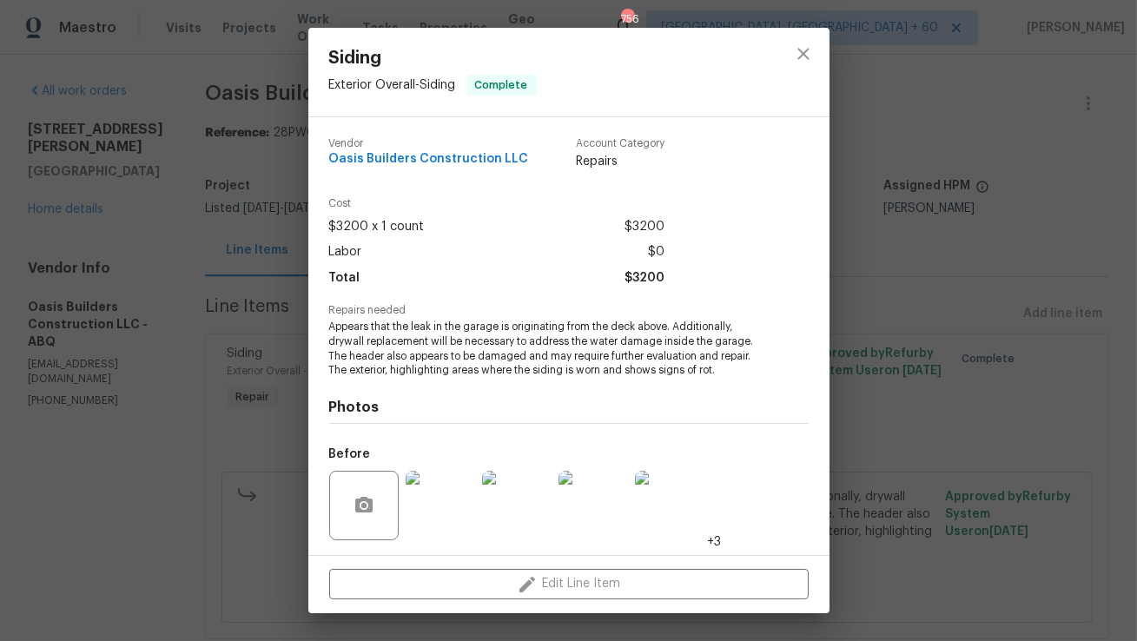
scroll to position [116, 0]
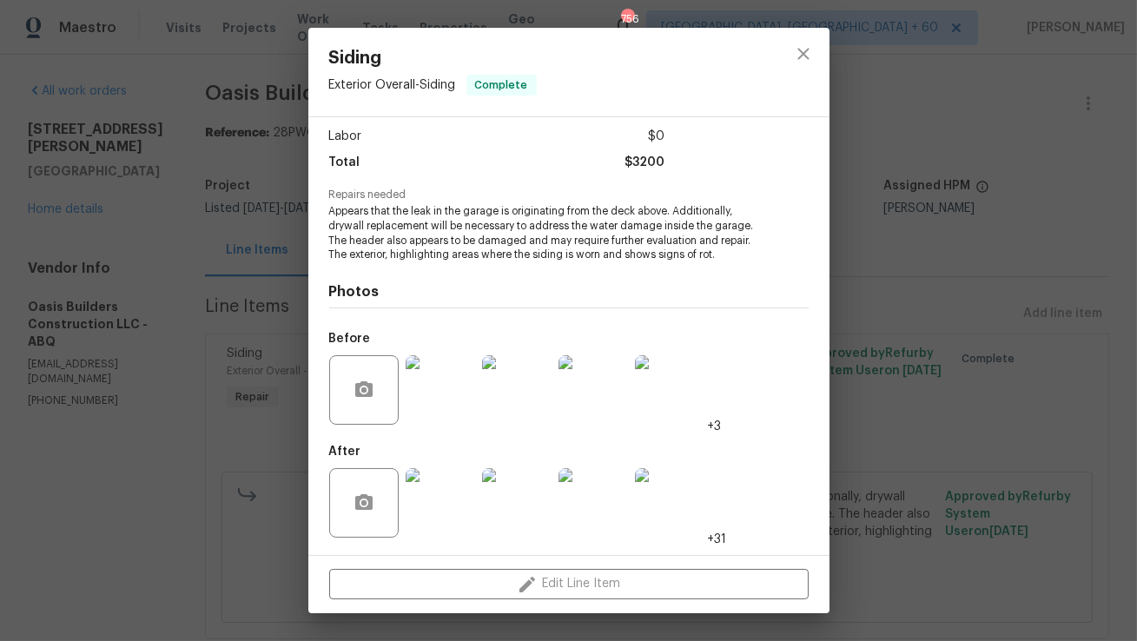
click at [453, 491] on img at bounding box center [440, 502] width 69 height 69
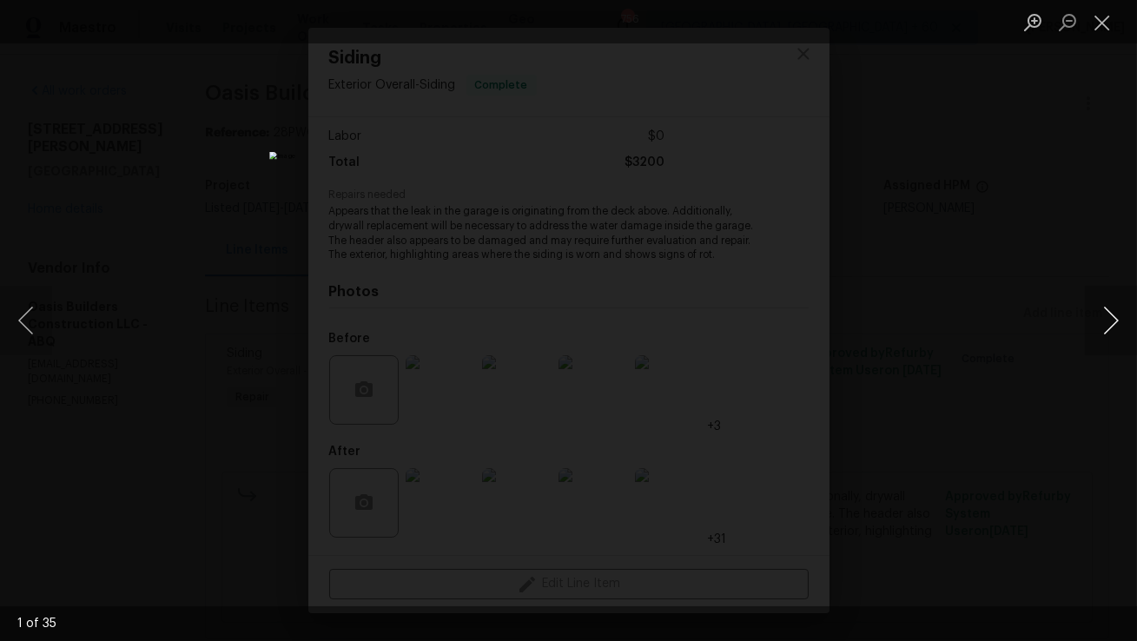
click at [1098, 318] on button "Next image" at bounding box center [1111, 320] width 52 height 69
click at [1116, 30] on button "Close lightbox" at bounding box center [1102, 22] width 35 height 30
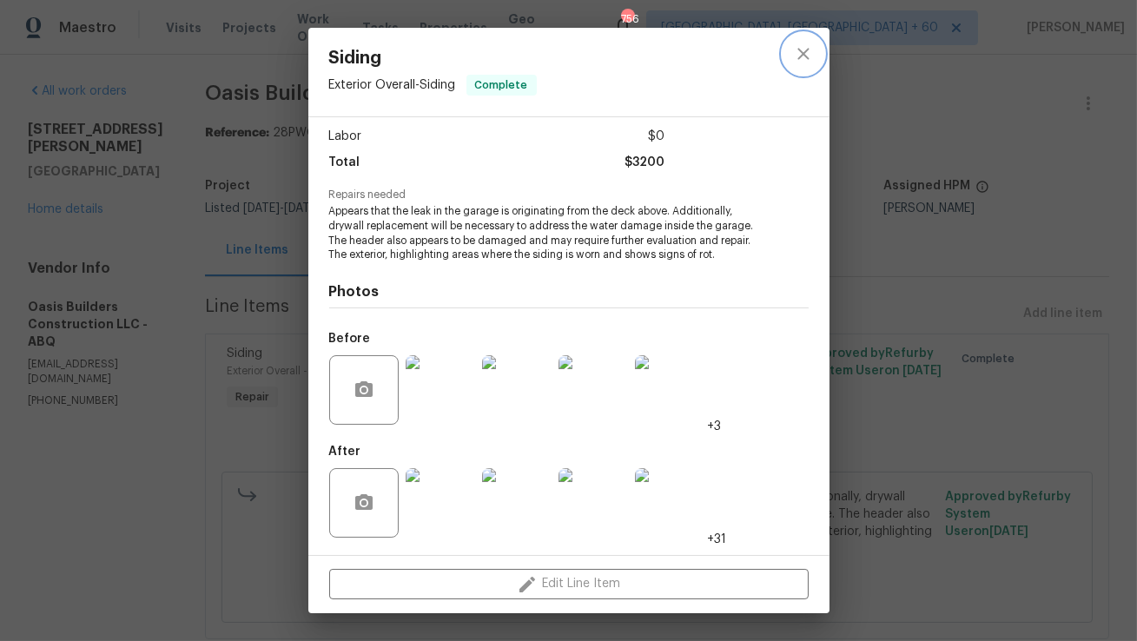
click at [801, 60] on icon "close" at bounding box center [803, 53] width 21 height 21
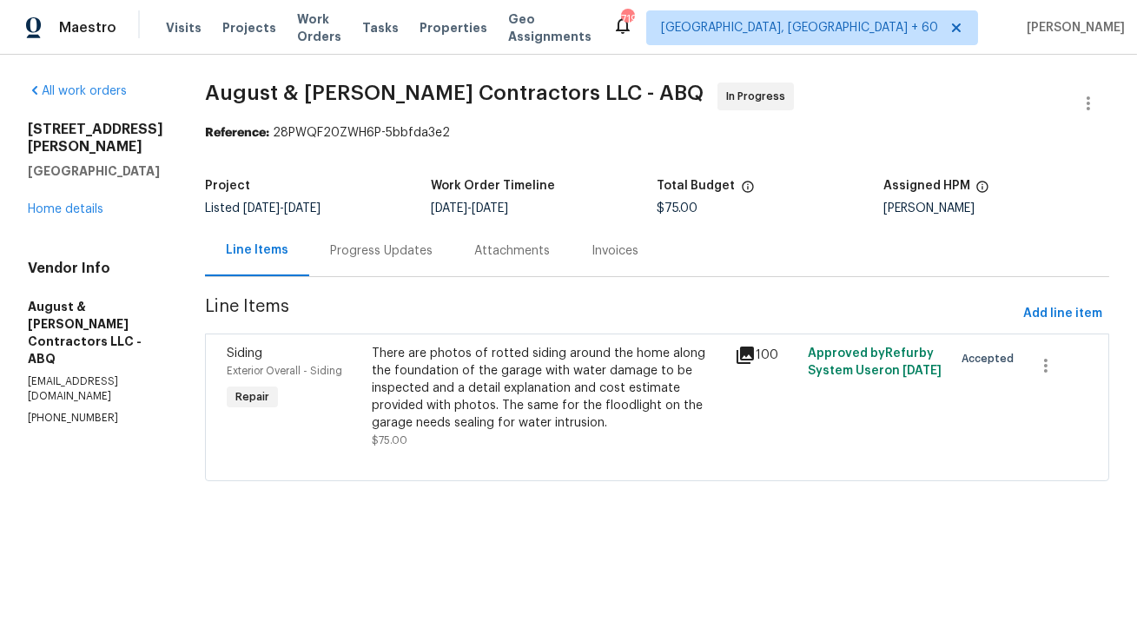
click at [373, 231] on div "Progress Updates" at bounding box center [381, 250] width 144 height 51
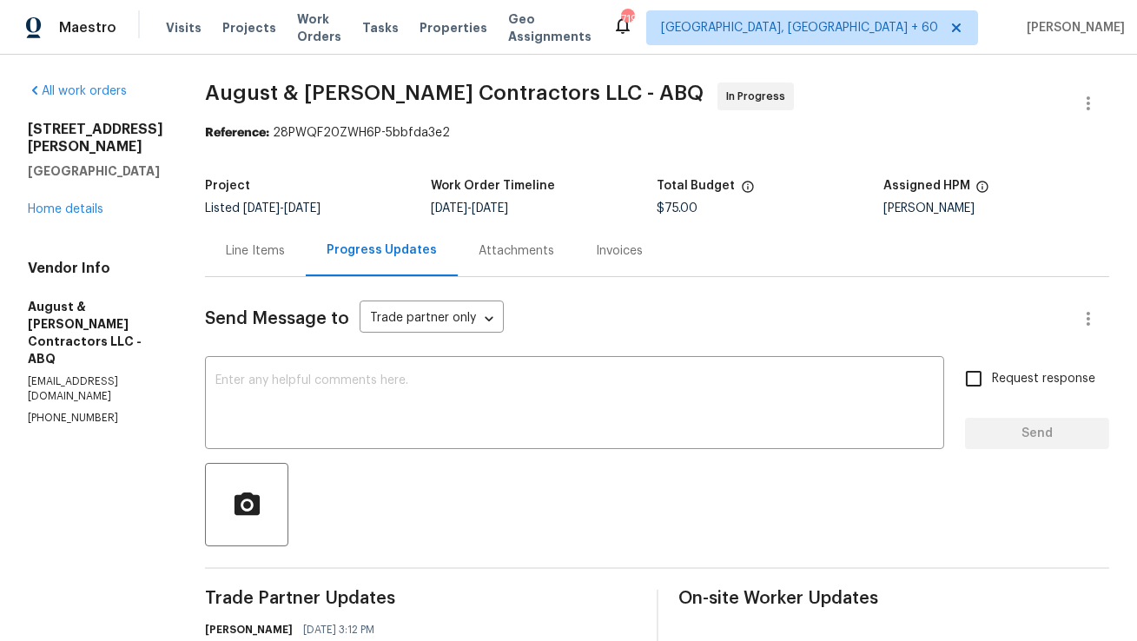
click at [233, 262] on div "Line Items" at bounding box center [255, 250] width 101 height 51
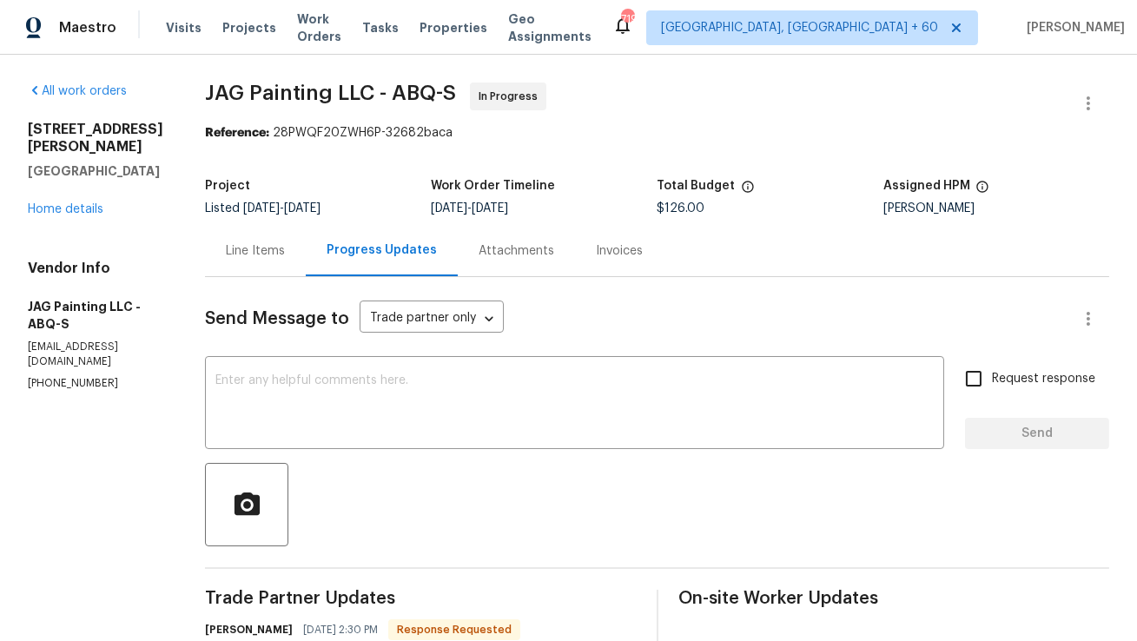
click at [269, 242] on div "Line Items" at bounding box center [255, 250] width 59 height 17
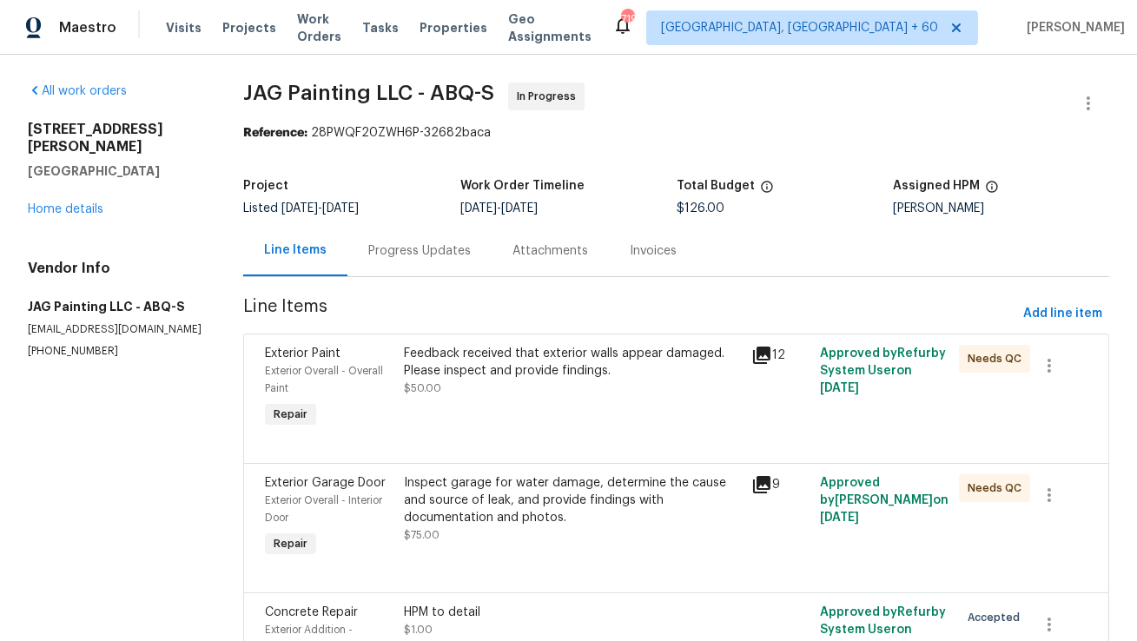
click at [449, 252] on div "Progress Updates" at bounding box center [419, 250] width 102 height 17
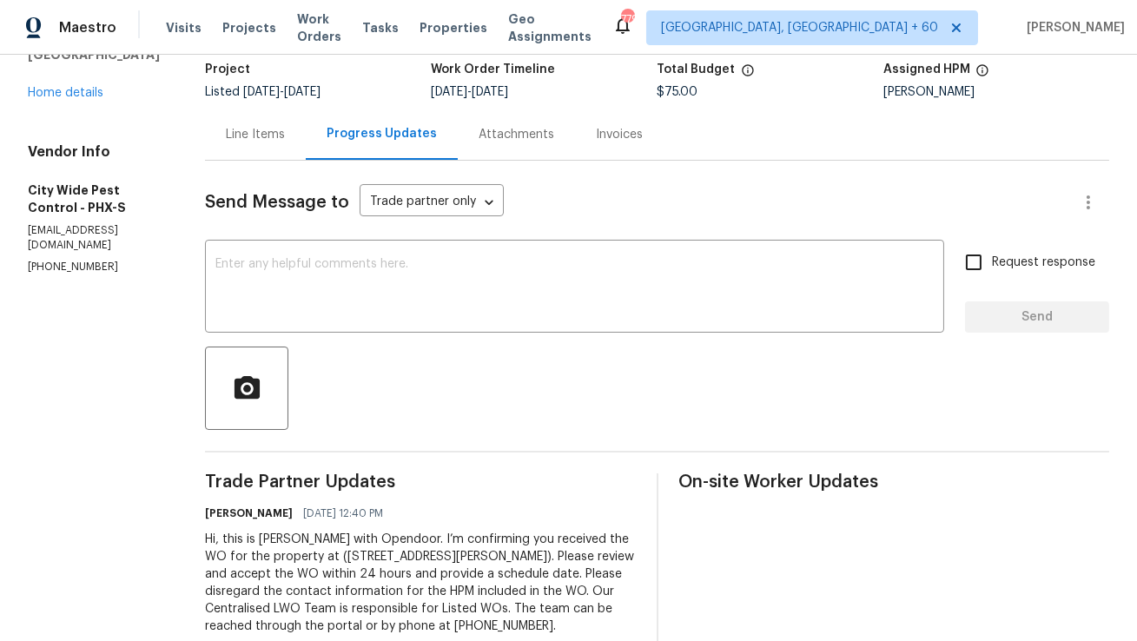
scroll to position [159, 0]
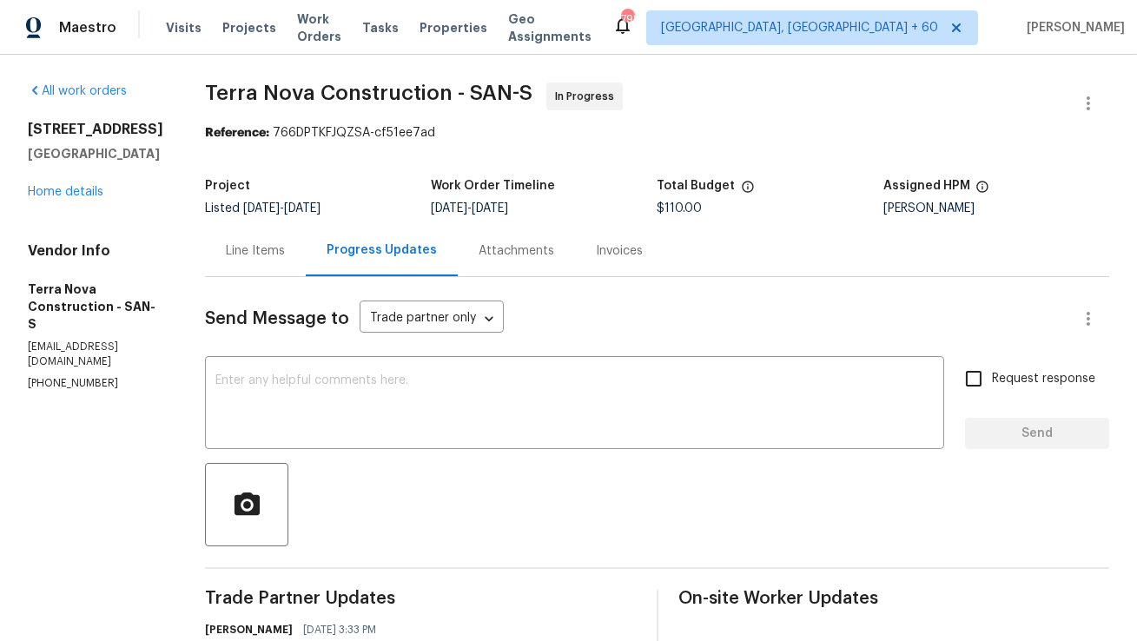
click at [285, 257] on div "Line Items" at bounding box center [255, 250] width 59 height 17
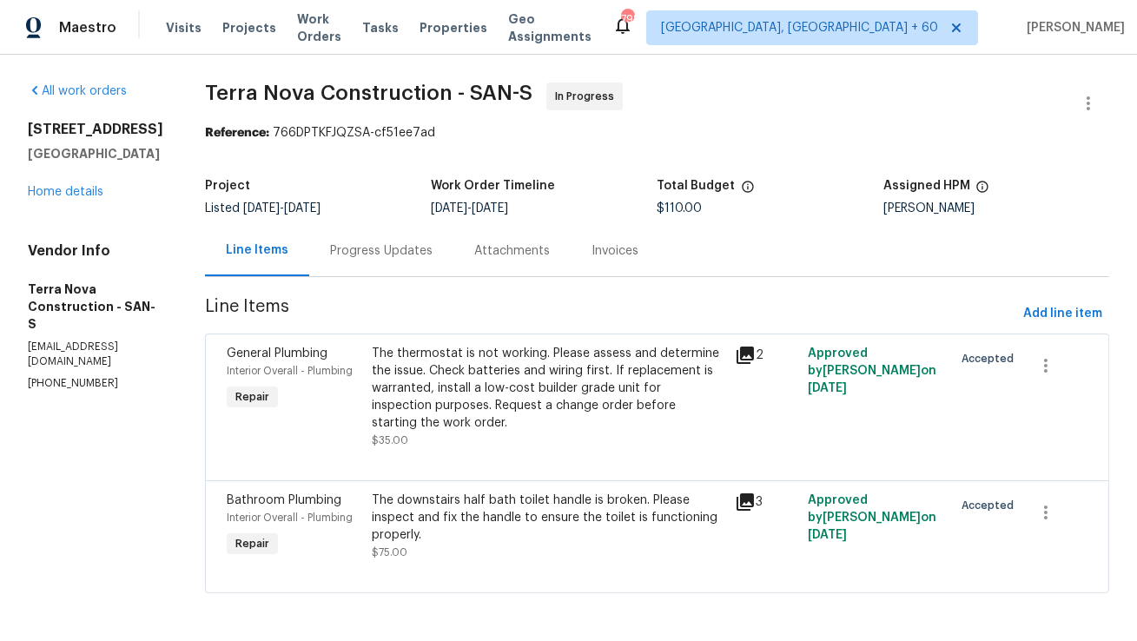
click at [433, 246] on div "Progress Updates" at bounding box center [381, 250] width 102 height 17
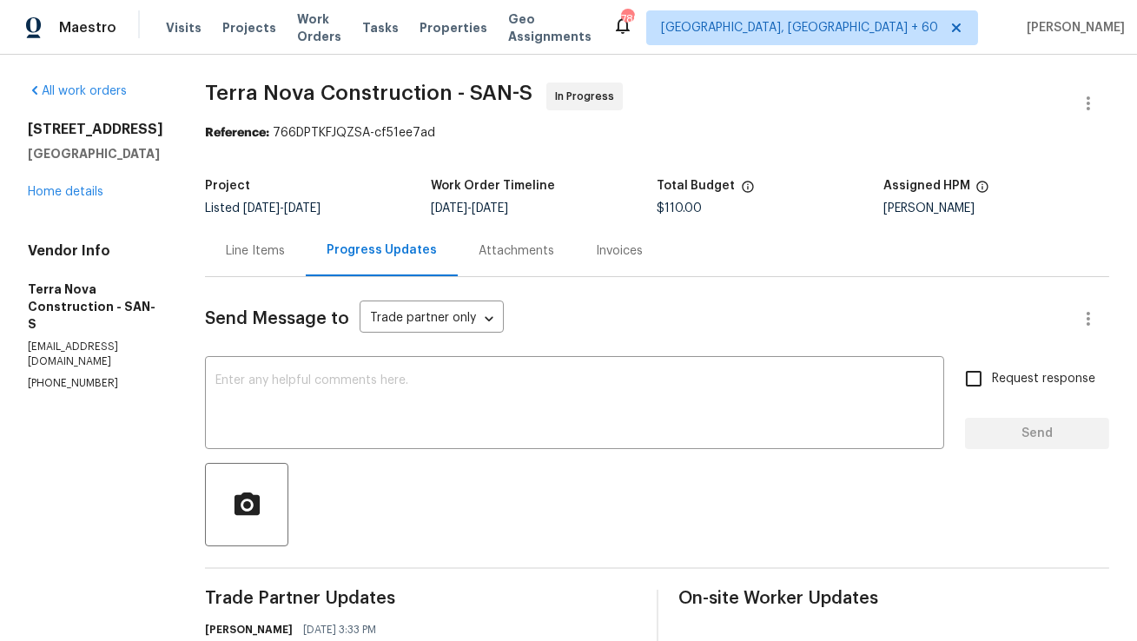
click at [285, 244] on div "Line Items" at bounding box center [255, 250] width 59 height 17
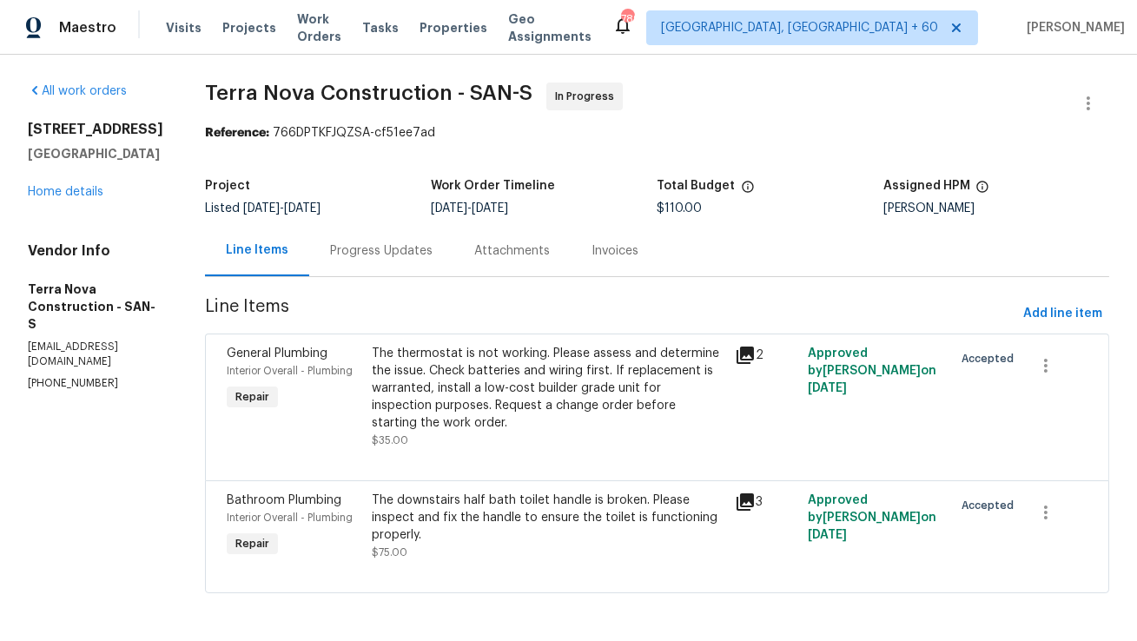
click at [550, 403] on div "The thermostat is not working. Please assess and determine the issue. Check bat…" at bounding box center [548, 388] width 353 height 87
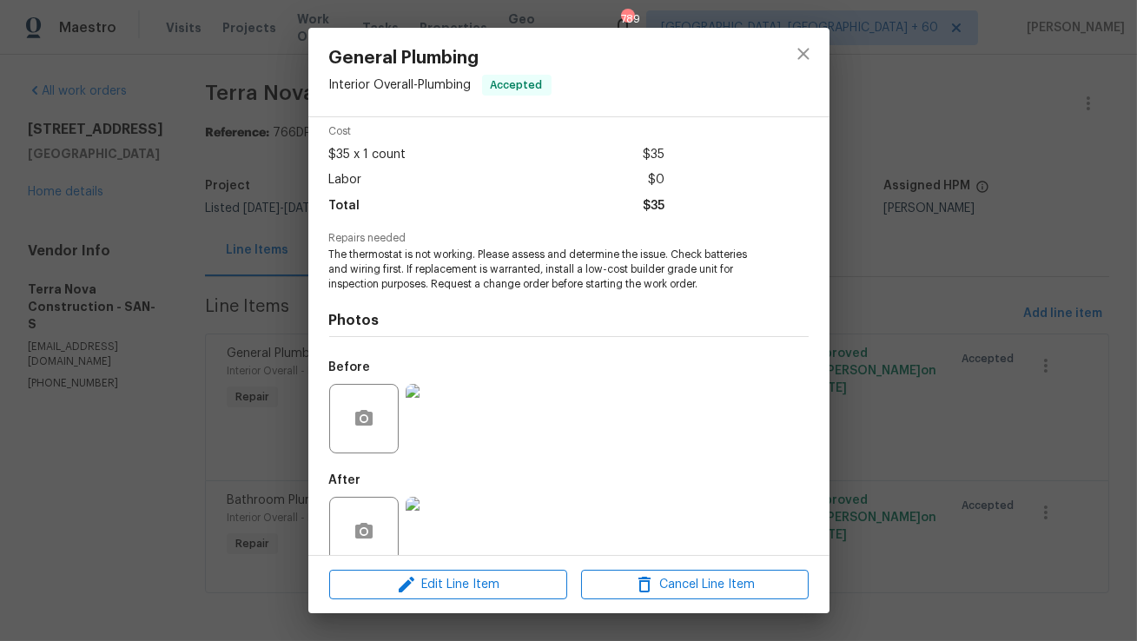
scroll to position [102, 0]
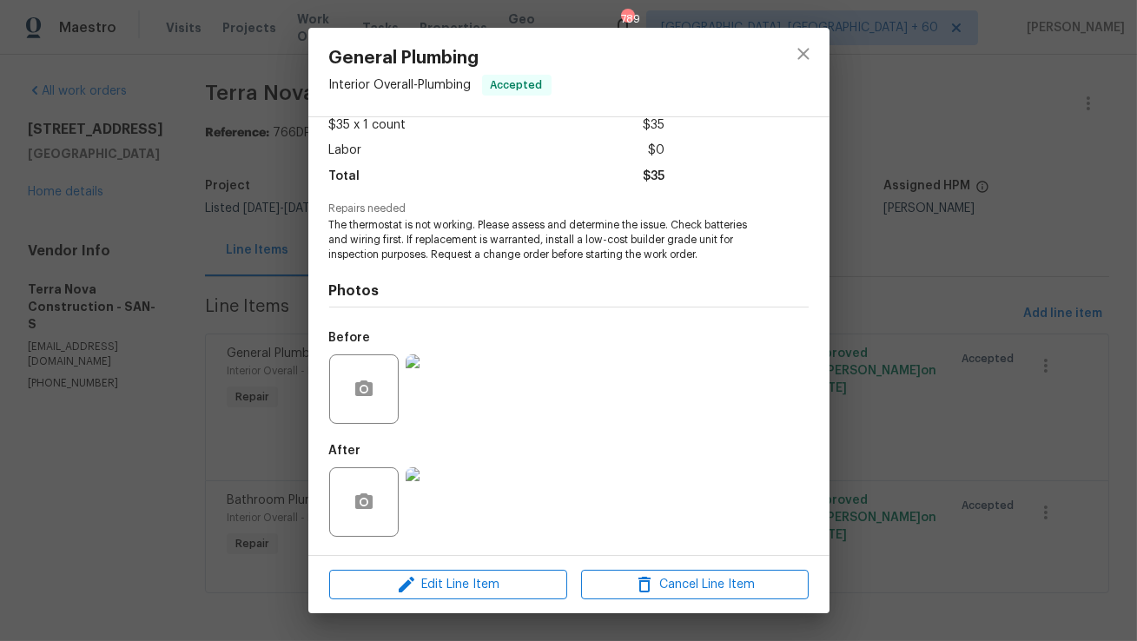
click at [430, 518] on img at bounding box center [440, 501] width 69 height 69
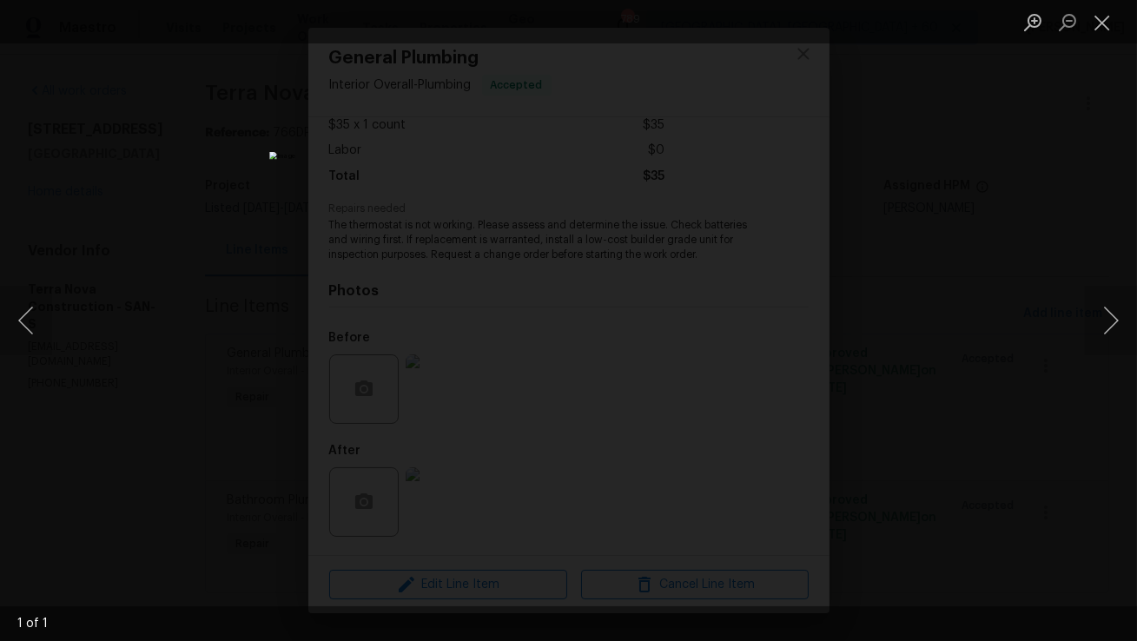
click at [1098, 39] on li "Lightbox" at bounding box center [1102, 21] width 35 height 43
click at [1104, 21] on button "Close lightbox" at bounding box center [1102, 22] width 35 height 30
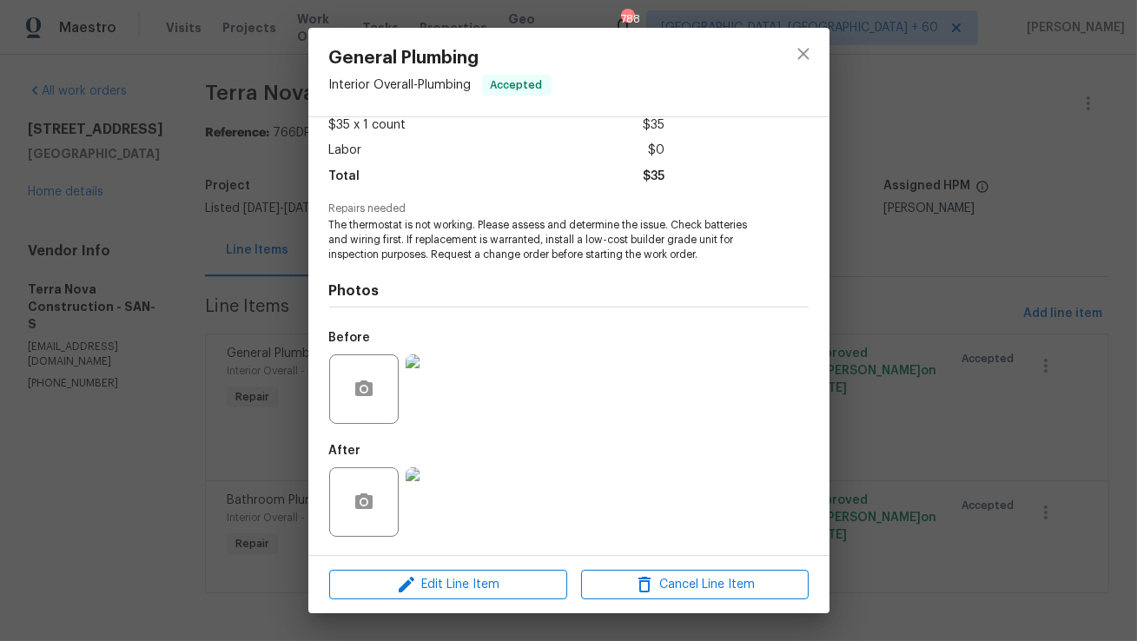
click at [782, 50] on div at bounding box center [803, 72] width 52 height 89
click at [798, 50] on icon "close" at bounding box center [802, 53] width 11 height 11
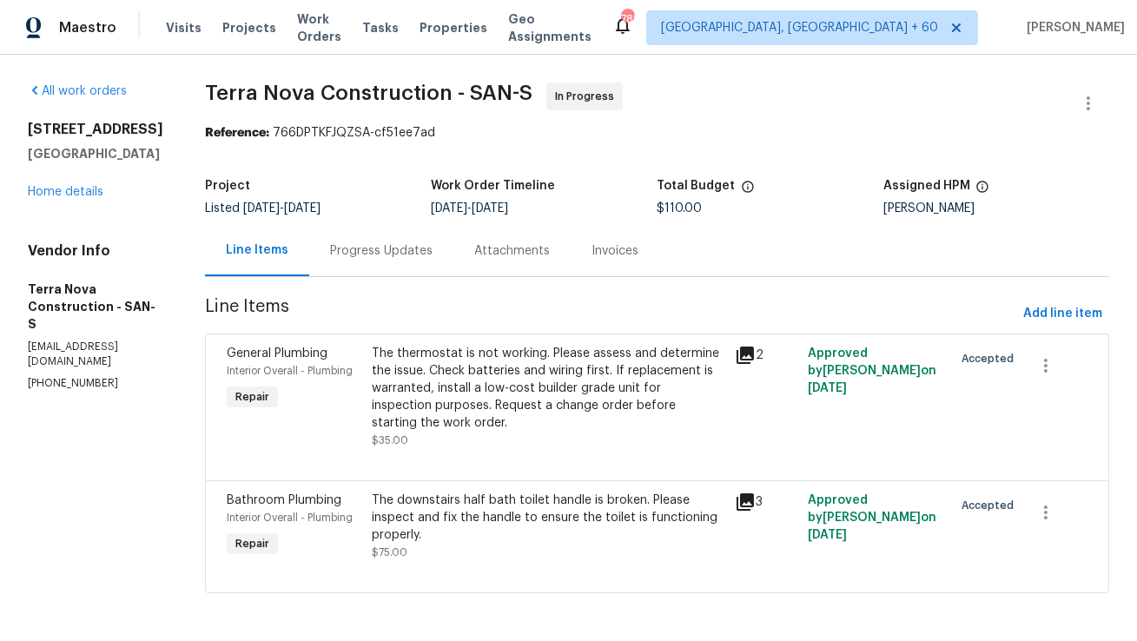
click at [465, 513] on div "The downstairs half bath toilet handle is broken. Please inspect and fix the ha…" at bounding box center [548, 518] width 353 height 52
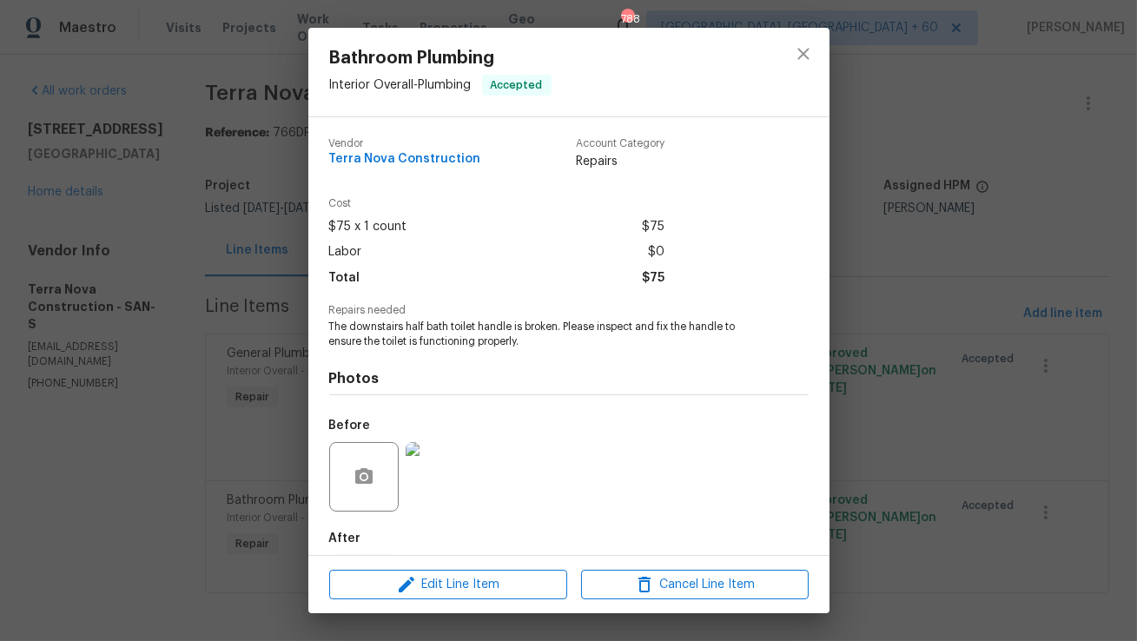
scroll to position [87, 0]
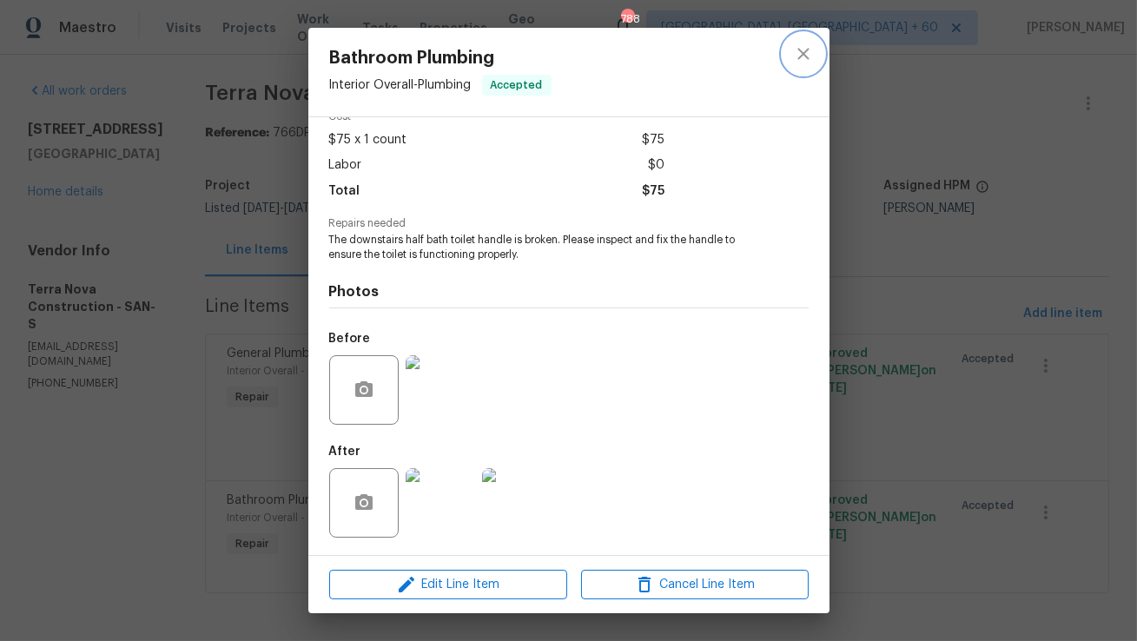
click at [801, 50] on icon "close" at bounding box center [802, 53] width 11 height 11
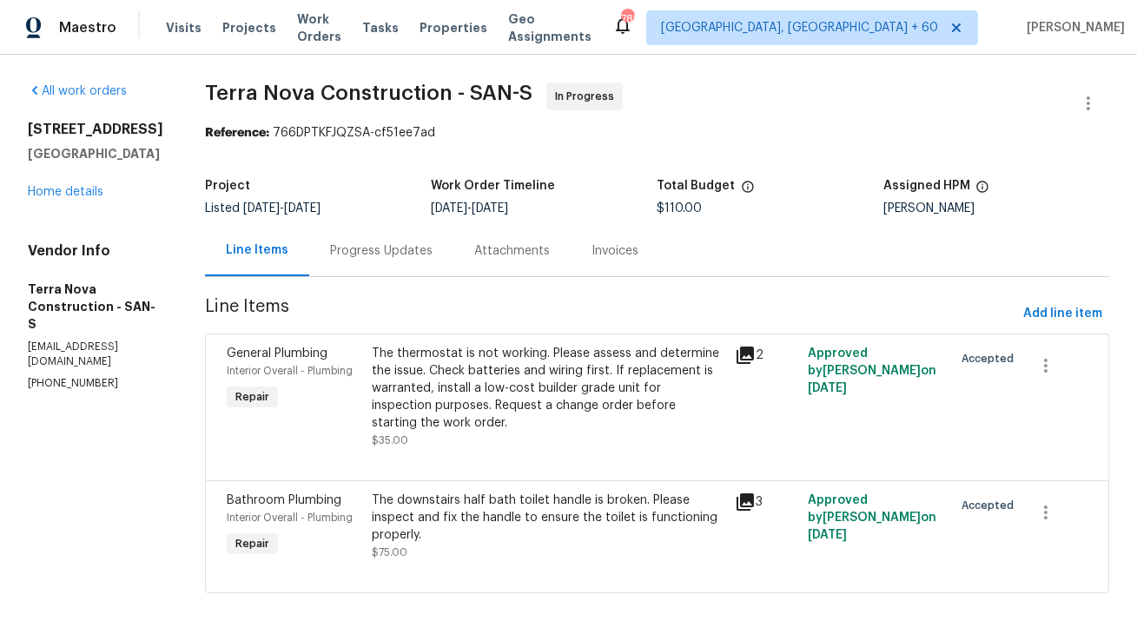
click at [450, 236] on div "Progress Updates" at bounding box center [381, 250] width 144 height 51
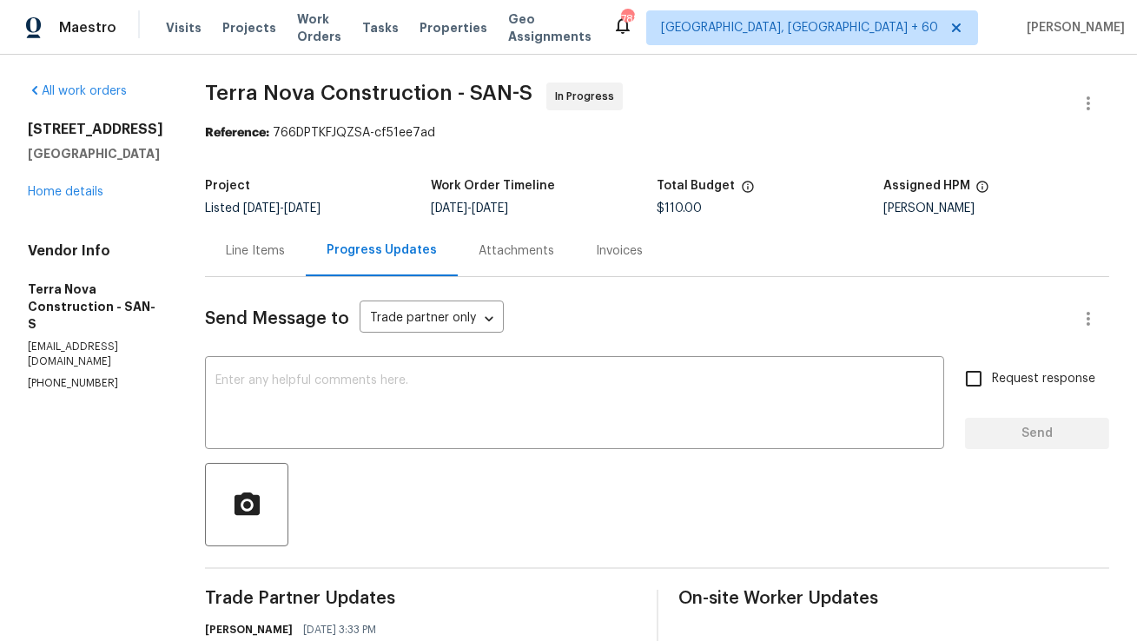
click at [285, 254] on div "Line Items" at bounding box center [255, 250] width 59 height 17
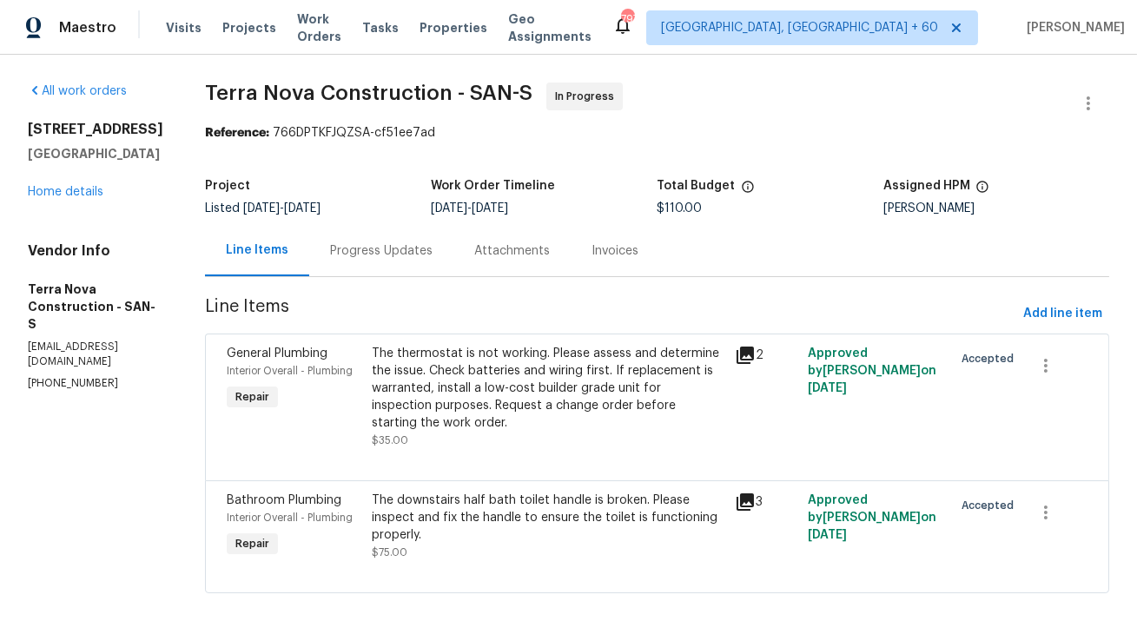
click at [393, 247] on div "Progress Updates" at bounding box center [381, 250] width 102 height 17
